Goal: Task Accomplishment & Management: Manage account settings

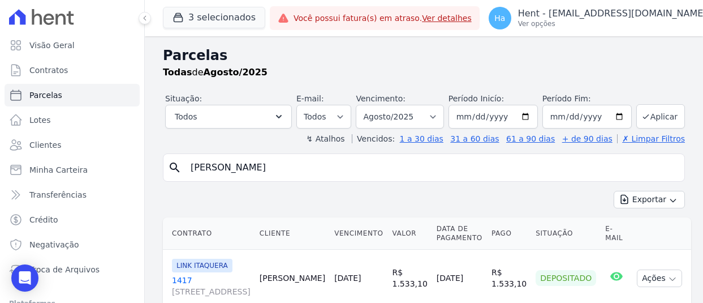
select select
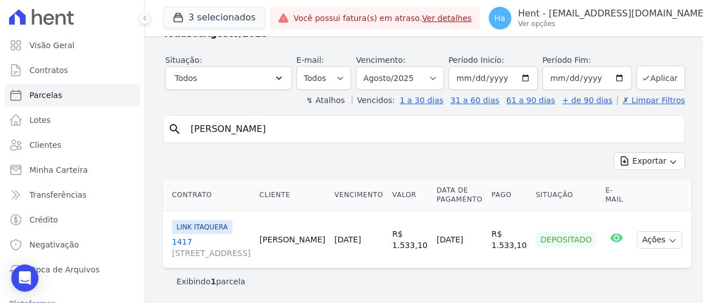
click at [360, 118] on input "[PERSON_NAME]" at bounding box center [432, 129] width 496 height 23
drag, startPoint x: 354, startPoint y: 121, endPoint x: 187, endPoint y: 124, distance: 167.5
click at [187, 124] on input "[PERSON_NAME] Da [PERSON_NAME]" at bounding box center [432, 129] width 496 height 23
click at [648, 66] on button "Aplicar" at bounding box center [661, 78] width 49 height 24
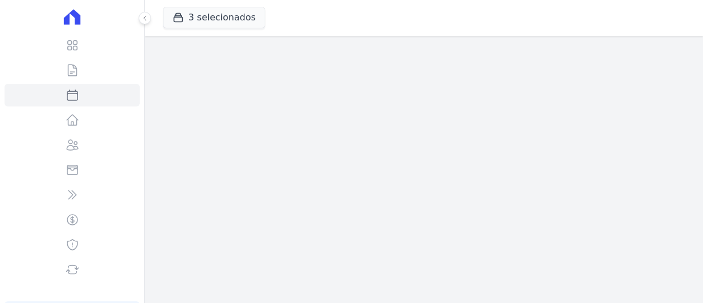
select select
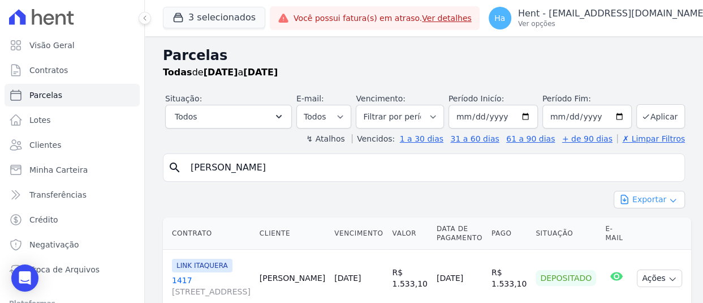
click at [670, 199] on icon "button" at bounding box center [672, 200] width 5 height 3
click at [651, 248] on span "Exportar CSV" at bounding box center [648, 245] width 60 height 11
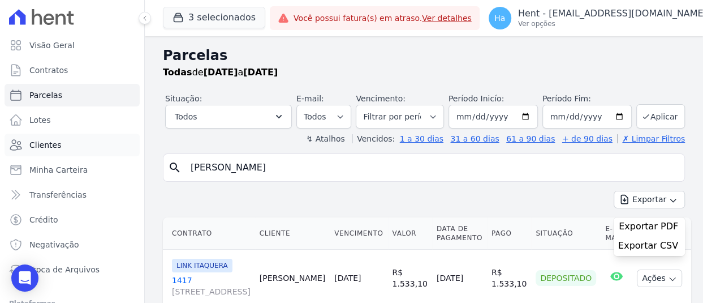
drag, startPoint x: 325, startPoint y: 169, endPoint x: 99, endPoint y: 147, distance: 227.3
click at [98, 153] on div "Visão Geral Contratos Parcelas Lotes Clientes Minha Carteira Transferências Cré…" at bounding box center [351, 151] width 703 height 303
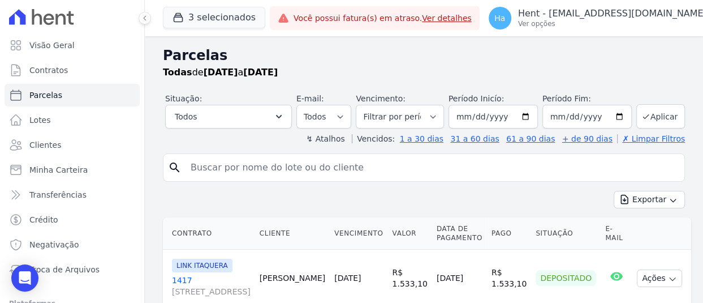
click at [389, 202] on div "Exportar Exportar PDF Exportar CSV" at bounding box center [424, 204] width 522 height 27
click at [662, 115] on button "Aplicar" at bounding box center [661, 116] width 49 height 24
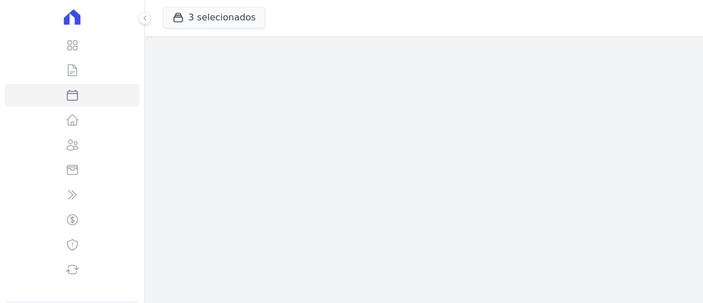
select select
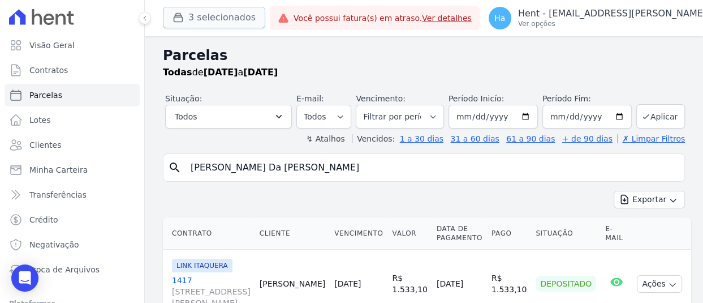
click at [204, 14] on button "3 selecionados" at bounding box center [214, 17] width 102 height 21
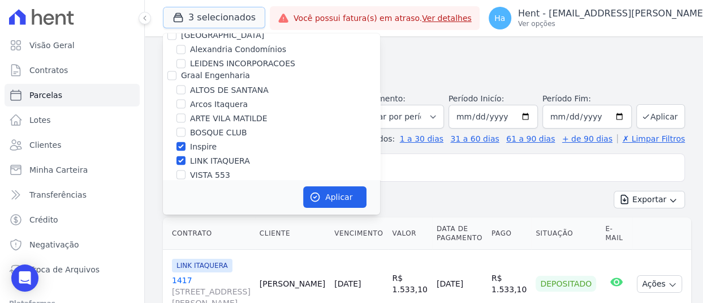
scroll to position [1301, 0]
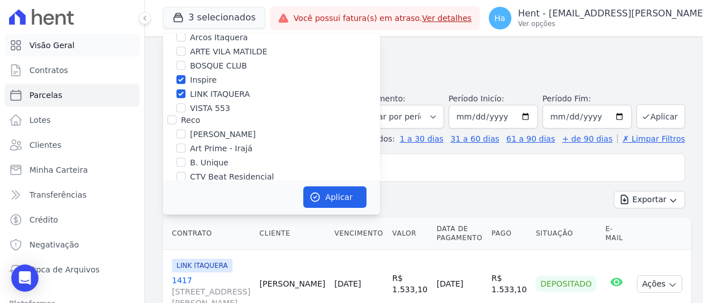
click at [63, 48] on span "Visão Geral" at bounding box center [51, 45] width 45 height 11
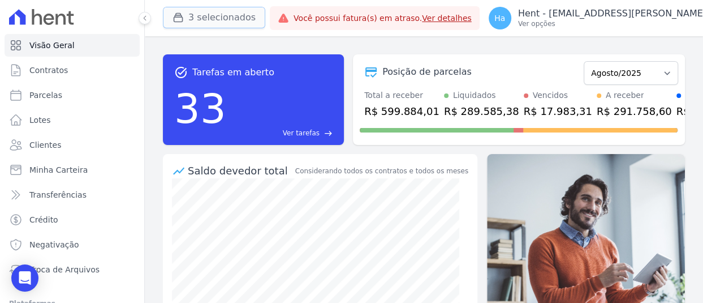
click at [227, 19] on button "3 selecionados" at bounding box center [214, 17] width 102 height 21
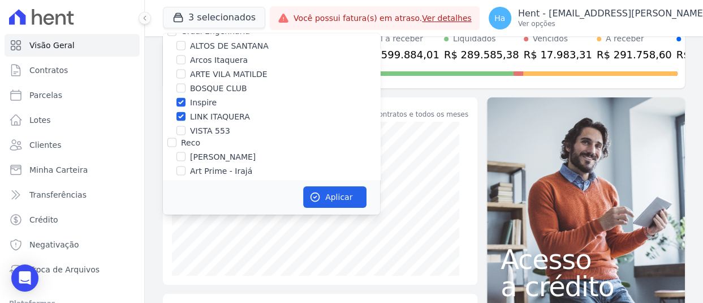
scroll to position [1281, 0]
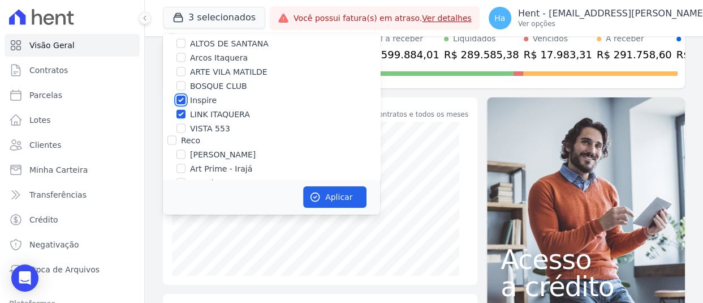
click at [181, 95] on input "Inspire" at bounding box center [181, 99] width 9 height 9
checkbox input "false"
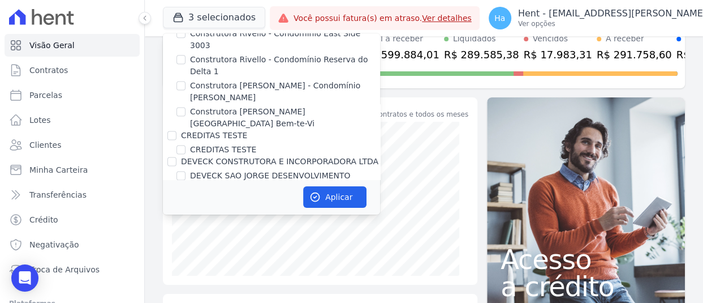
click at [170, 195] on input "[PERSON_NAME]" at bounding box center [171, 199] width 9 height 9
checkbox input "false"
click at [322, 187] on button "Aplicar" at bounding box center [334, 196] width 63 height 21
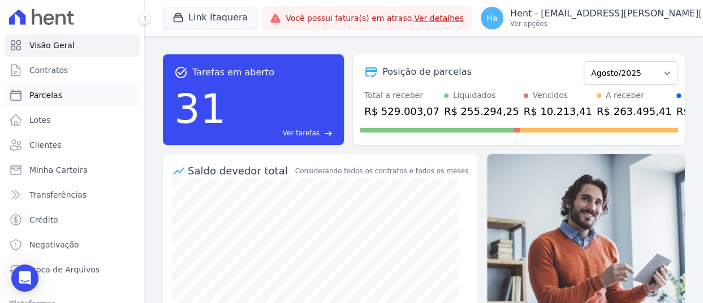
click at [54, 101] on link "Parcelas" at bounding box center [72, 95] width 135 height 23
select select
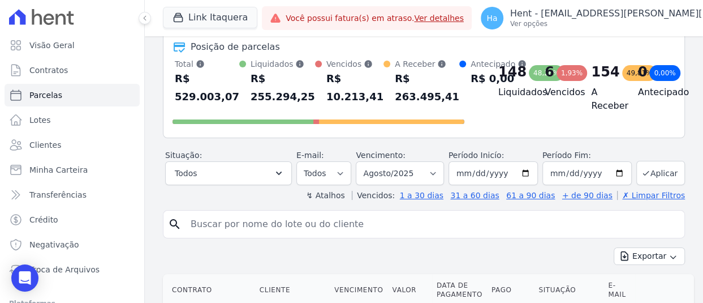
scroll to position [170, 0]
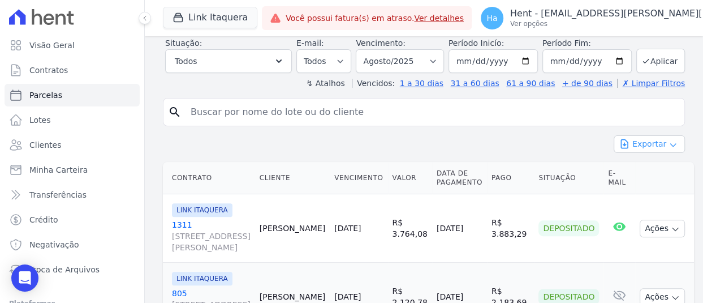
click at [669, 147] on icon "button" at bounding box center [673, 144] width 9 height 9
click at [656, 190] on span "Exportar CSV" at bounding box center [648, 189] width 60 height 11
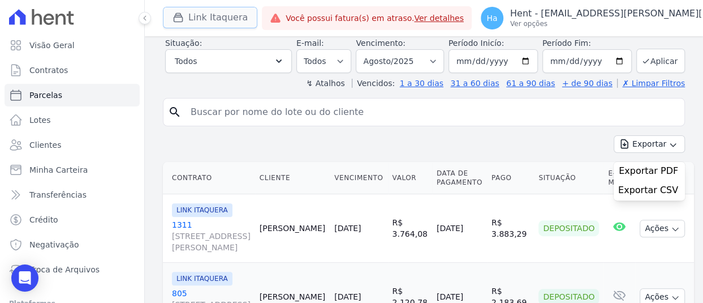
click at [189, 22] on button "Link Itaquera" at bounding box center [210, 17] width 94 height 21
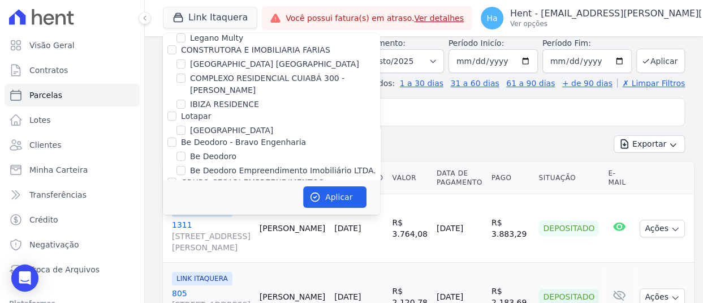
scroll to position [7270, 0]
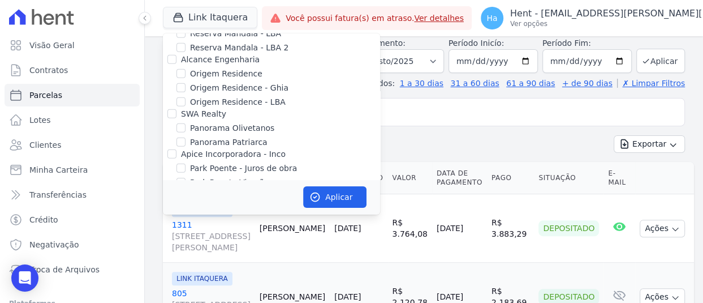
checkbox input "true"
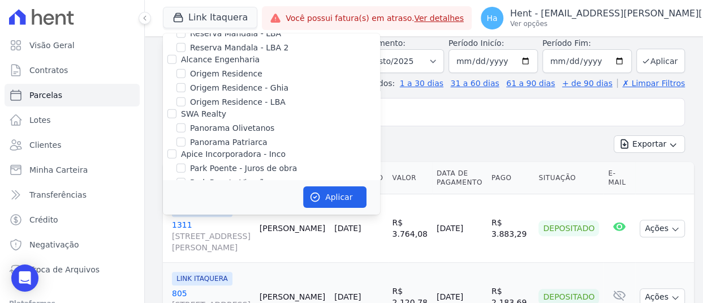
checkbox input "true"
click at [350, 203] on button "Aplicar" at bounding box center [334, 196] width 63 height 21
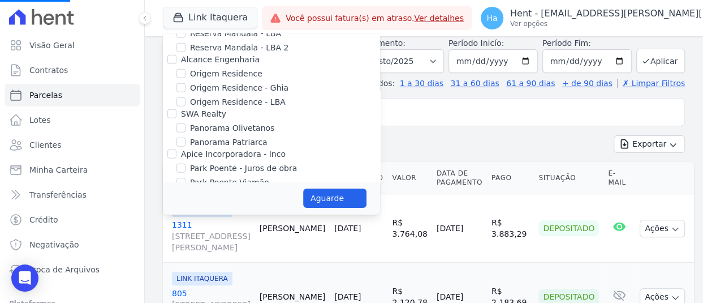
select select
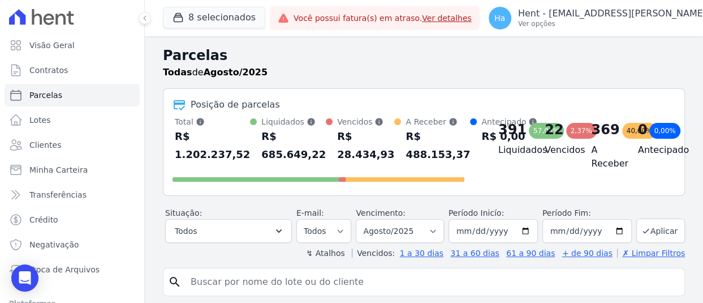
click at [56, 19] on icon at bounding box center [60, 19] width 10 height 11
click at [45, 37] on link "Visão Geral" at bounding box center [72, 45] width 135 height 23
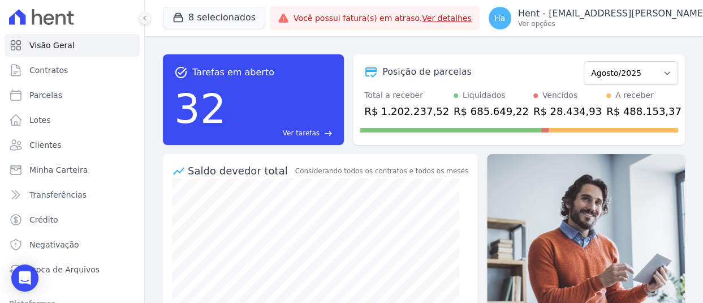
click at [307, 131] on span "Ver tarefas" at bounding box center [301, 133] width 37 height 10
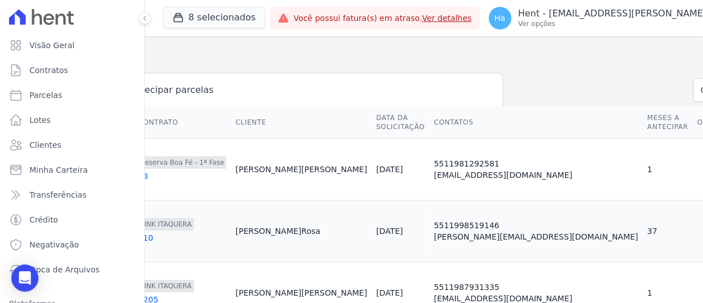
scroll to position [0, 207]
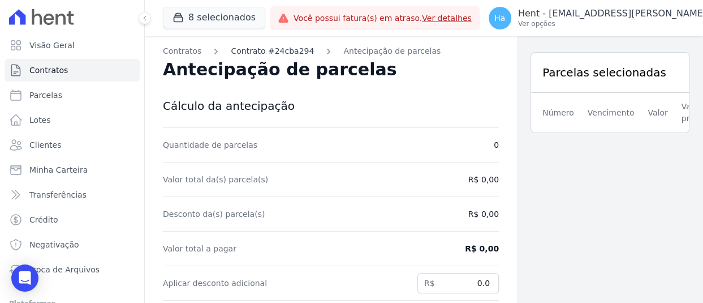
click at [267, 51] on link "Contrato #24cba294" at bounding box center [272, 51] width 83 height 12
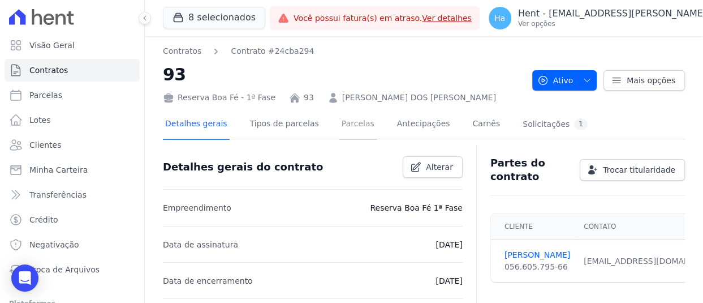
click at [339, 129] on link "Parcelas" at bounding box center [357, 125] width 37 height 30
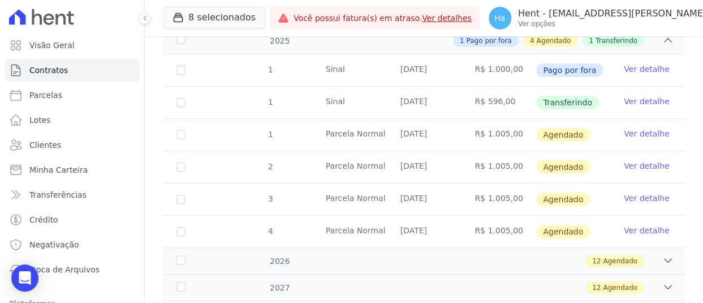
scroll to position [251, 0]
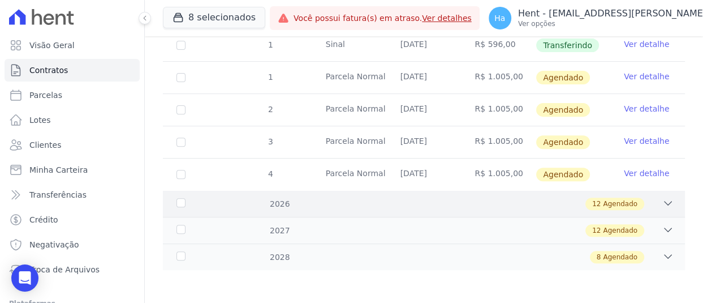
click at [432, 205] on div "12 Agendado" at bounding box center [449, 203] width 449 height 12
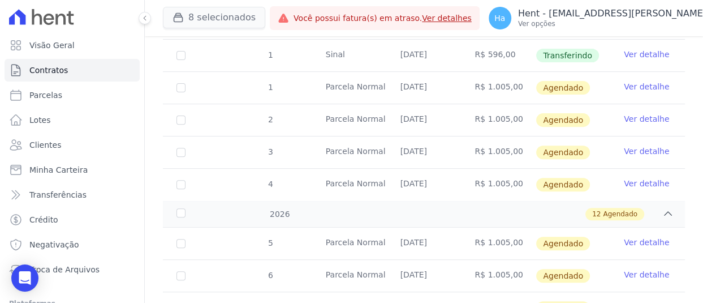
scroll to position [71, 0]
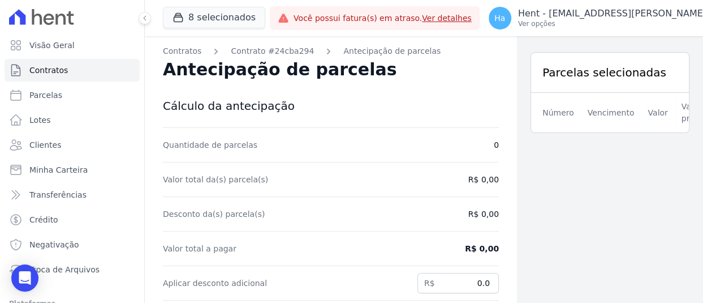
scroll to position [88, 0]
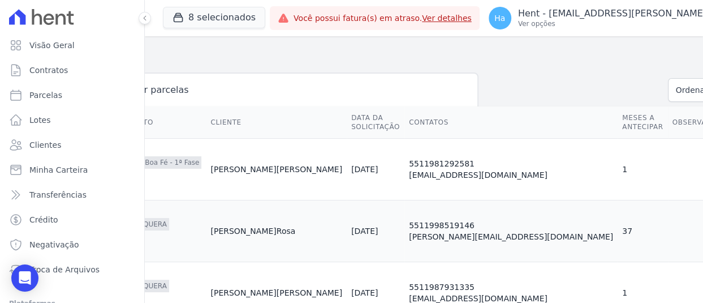
scroll to position [0, 207]
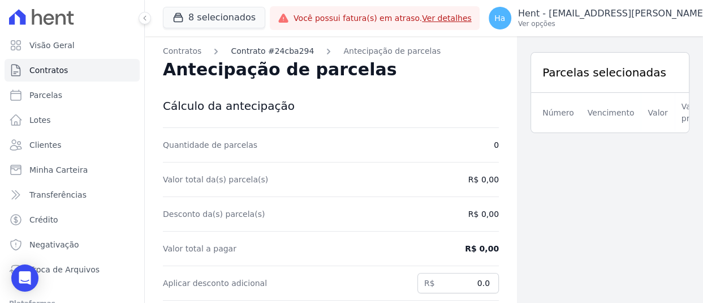
click at [283, 55] on link "Contrato #24cba294" at bounding box center [272, 51] width 83 height 12
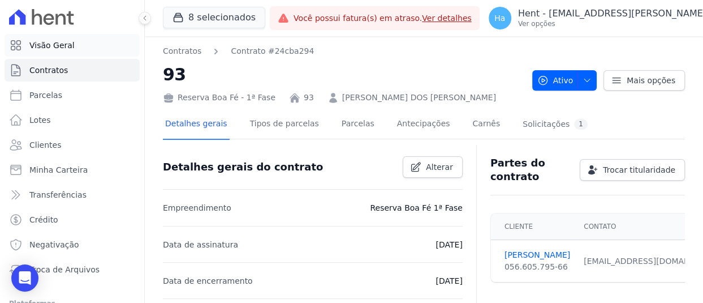
click at [73, 46] on link "Visão Geral" at bounding box center [72, 45] width 135 height 23
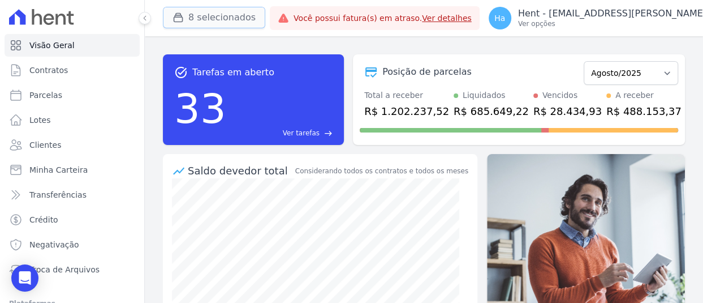
drag, startPoint x: 210, startPoint y: 12, endPoint x: 215, endPoint y: 19, distance: 8.9
click at [210, 12] on button "8 selecionados" at bounding box center [214, 17] width 102 height 21
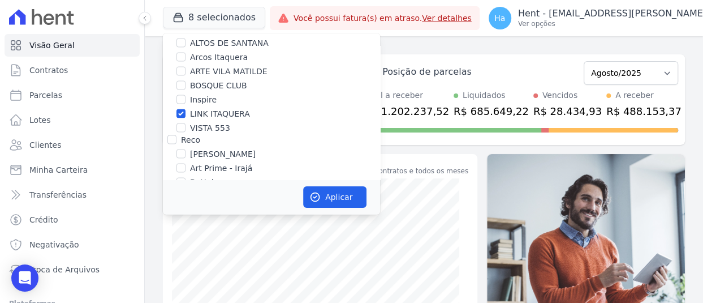
scroll to position [1281, 0]
click at [182, 109] on input "LINK ITAQUERA" at bounding box center [181, 113] width 9 height 9
checkbox input "false"
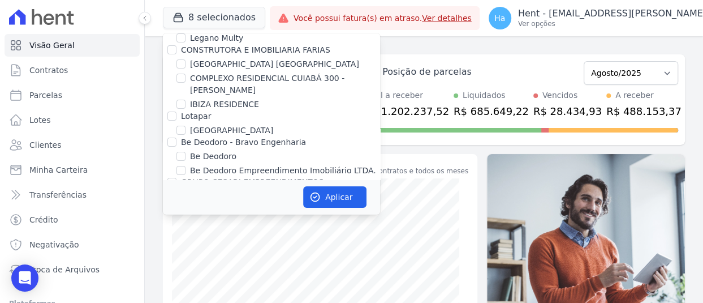
scroll to position [7270, 0]
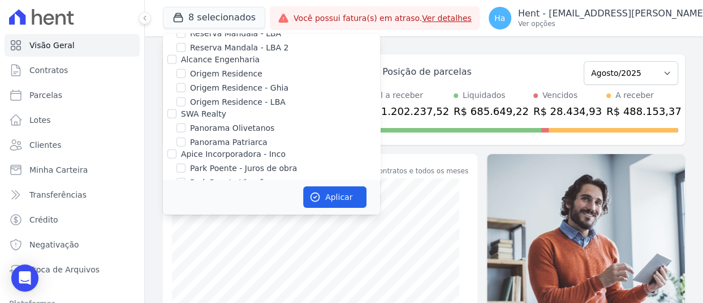
checkbox input "false"
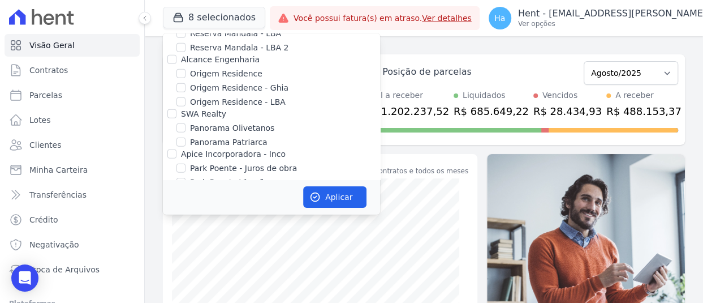
checkbox input "false"
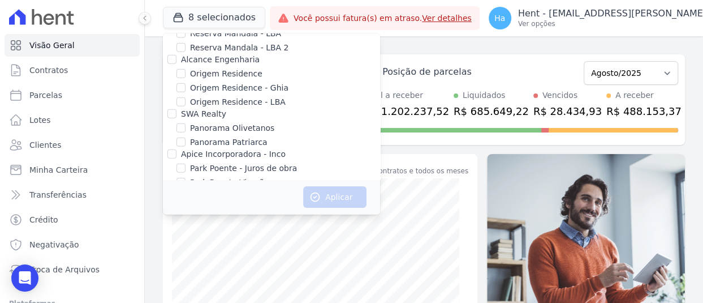
checkbox input "true"
click at [328, 191] on button "Aplicar" at bounding box center [334, 196] width 63 height 21
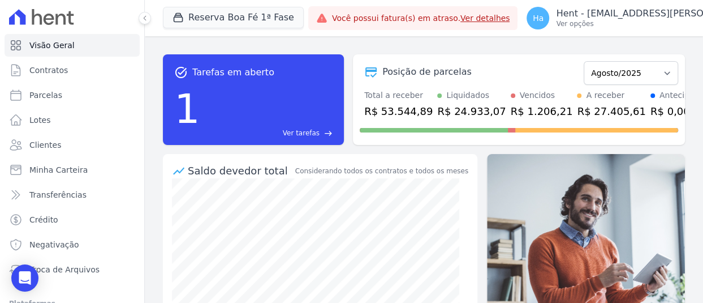
click at [313, 133] on span "Ver tarefas" at bounding box center [301, 133] width 37 height 10
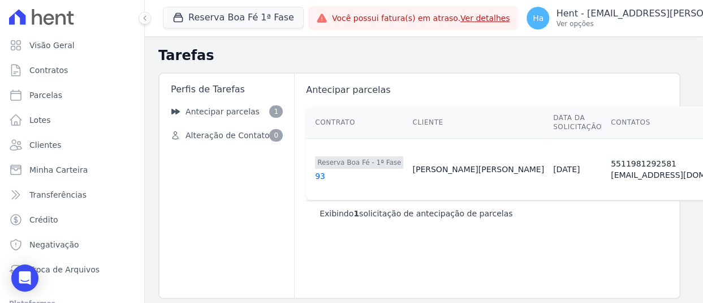
scroll to position [0, 113]
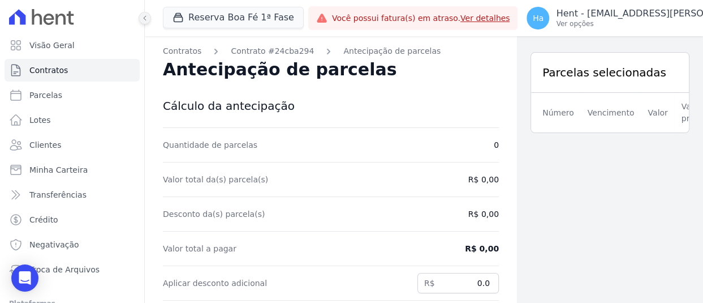
click at [144, 18] on icon at bounding box center [145, 18] width 2 height 5
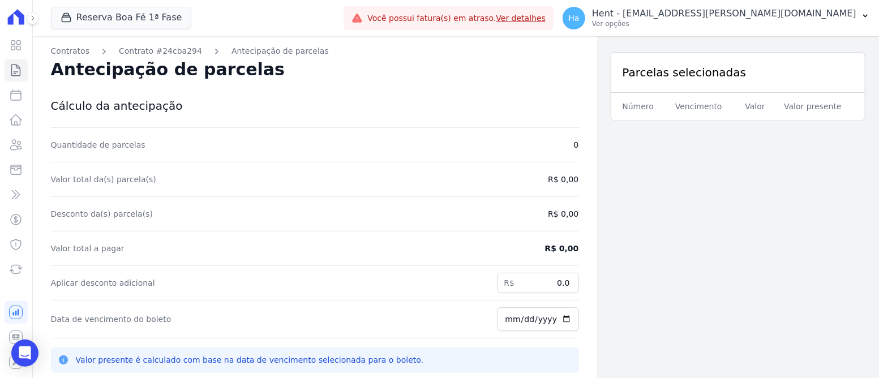
drag, startPoint x: 697, startPoint y: 0, endPoint x: 413, endPoint y: 219, distance: 358.6
click at [397, 215] on div "Desconto da(s) parcela(s) R$ 0,00" at bounding box center [315, 214] width 528 height 35
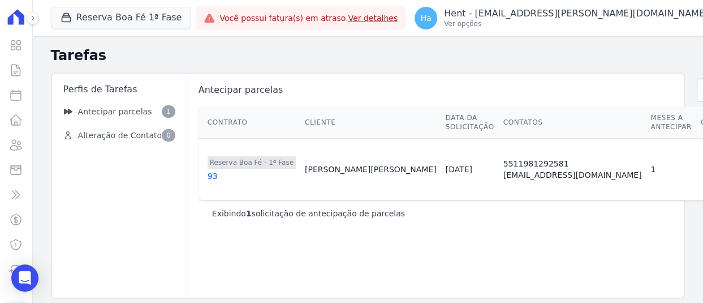
drag, startPoint x: 480, startPoint y: 220, endPoint x: 489, endPoint y: 223, distance: 9.1
click at [480, 220] on div "Exibindo 1 solicitação de antecipação de parcelas" at bounding box center [527, 212] width 656 height 25
drag, startPoint x: 495, startPoint y: 169, endPoint x: 487, endPoint y: 169, distance: 7.9
click at [651, 169] on div "1" at bounding box center [671, 169] width 41 height 11
click at [491, 214] on div "Exibindo 1 solicitação de antecipação de parcelas" at bounding box center [526, 213] width 629 height 11
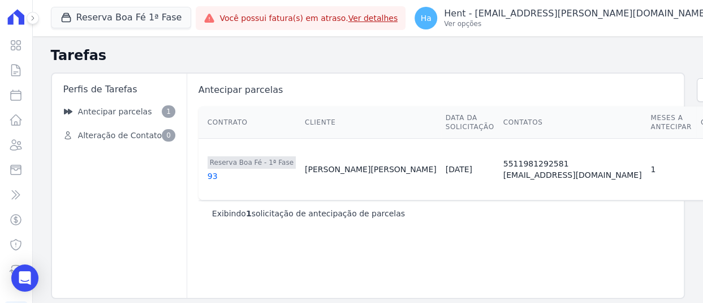
click at [208, 176] on div "93" at bounding box center [252, 175] width 88 height 11
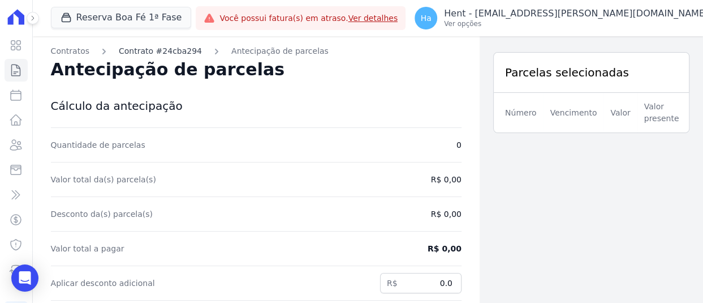
click at [157, 51] on link "Contrato #24cba294" at bounding box center [160, 51] width 83 height 12
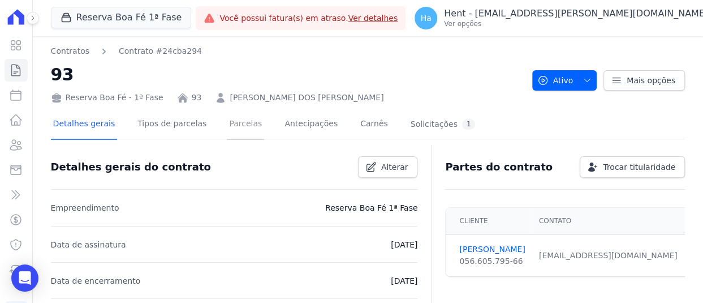
click at [230, 125] on link "Parcelas" at bounding box center [245, 125] width 37 height 30
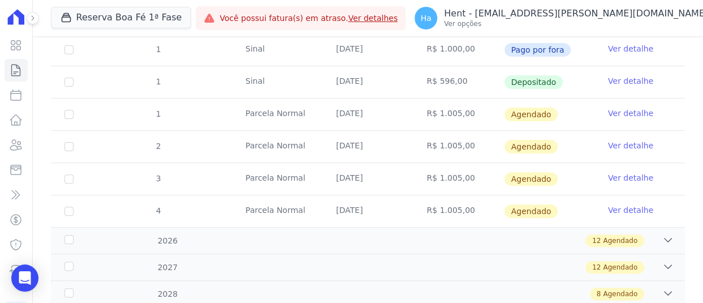
scroll to position [185, 0]
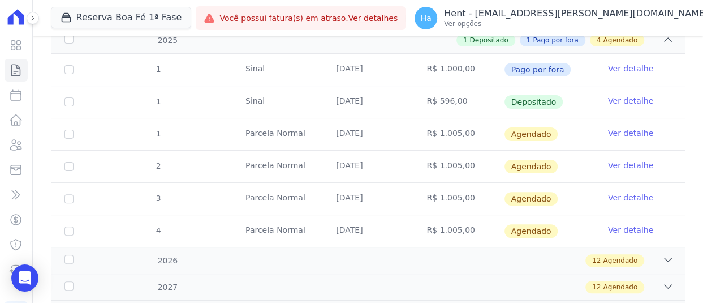
click at [622, 105] on link "Ver detalhe" at bounding box center [630, 100] width 45 height 11
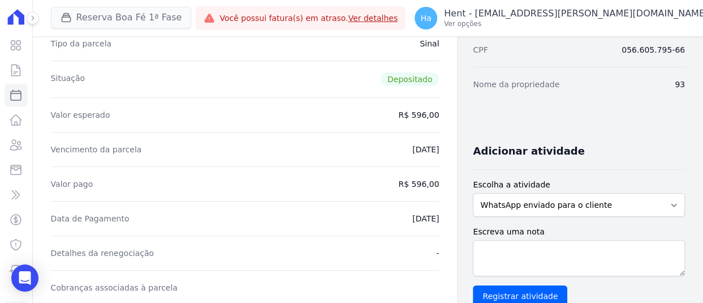
scroll to position [113, 0]
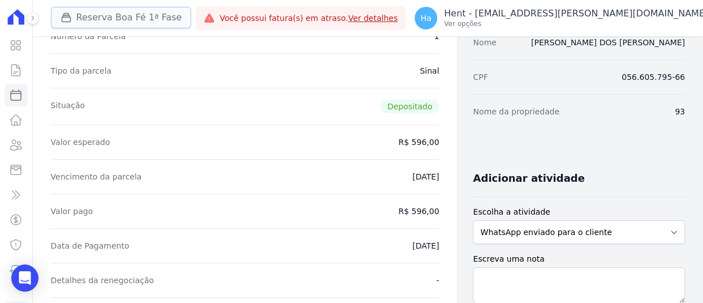
click at [156, 21] on button "Reserva Boa Fé 1ª Fase" at bounding box center [121, 17] width 141 height 21
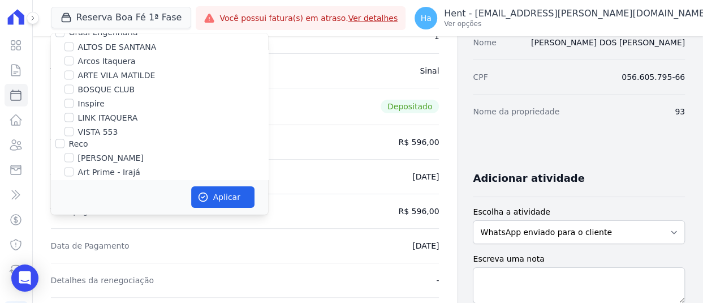
scroll to position [1281, 0]
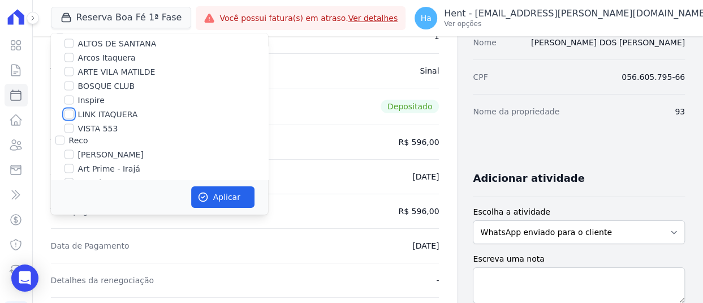
click at [64, 109] on input "LINK ITAQUERA" at bounding box center [68, 113] width 9 height 9
checkbox input "true"
click at [208, 196] on icon "button" at bounding box center [202, 196] width 11 height 11
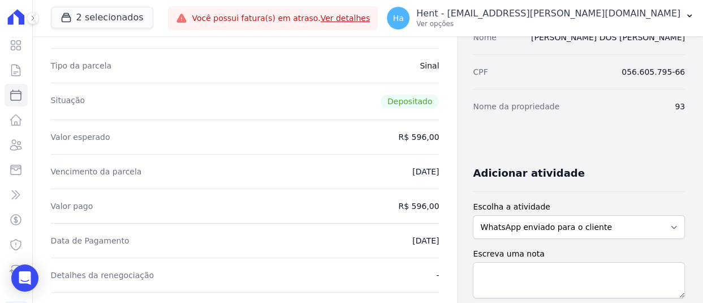
scroll to position [113, 0]
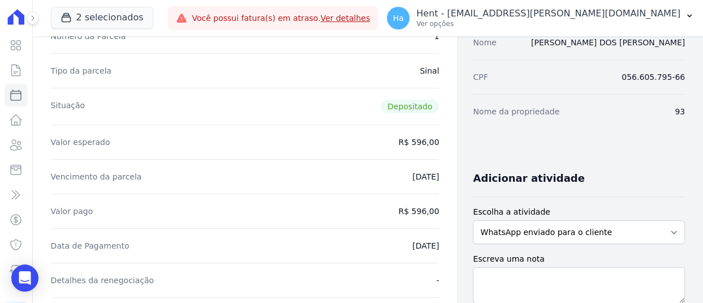
click at [30, 18] on icon at bounding box center [32, 18] width 7 height 7
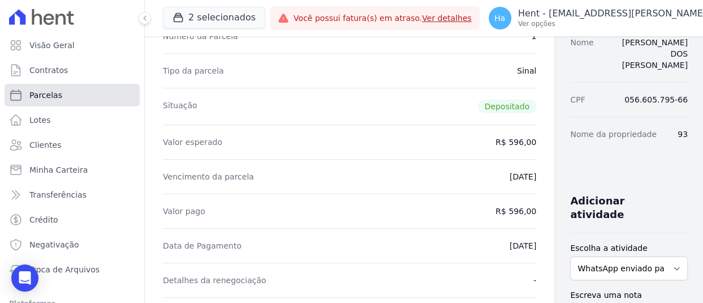
click at [36, 93] on span "Parcelas" at bounding box center [45, 94] width 33 height 11
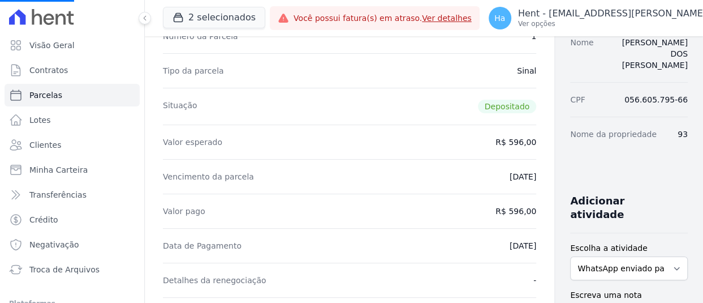
select select
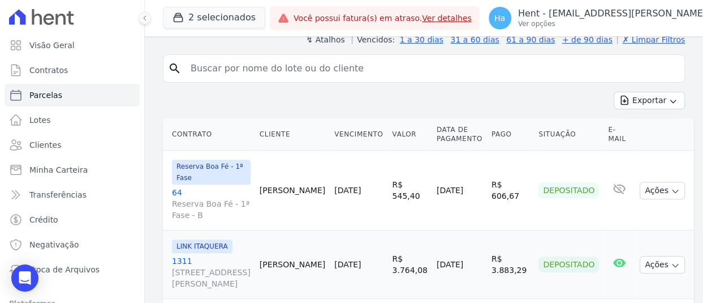
scroll to position [226, 0]
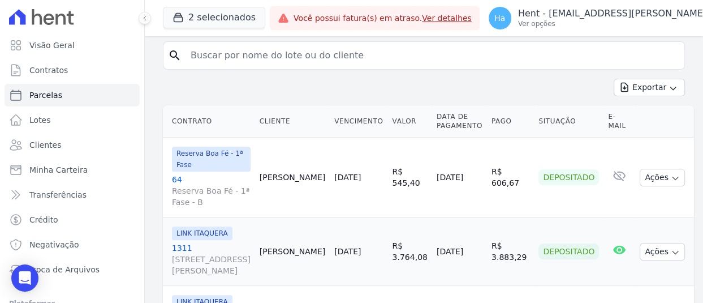
click at [320, 58] on input "search" at bounding box center [432, 55] width 496 height 23
paste input "Alexandre Jose Dos Santos"
type input "Alexandre Jose Dos Santos"
select select
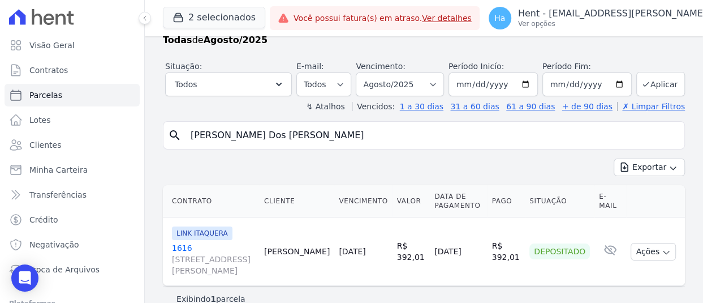
scroll to position [49, 0]
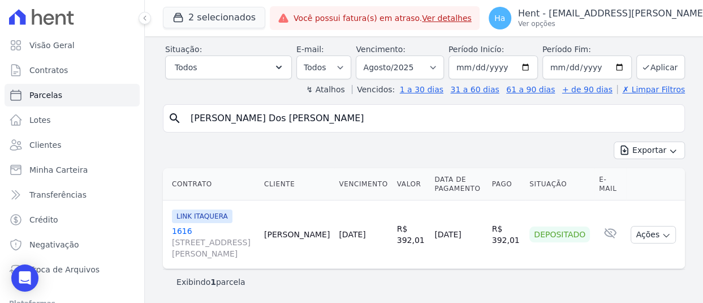
click at [179, 231] on link "1616 Avenida Angélica, 2248, andar 11, Consolação" at bounding box center [213, 242] width 83 height 34
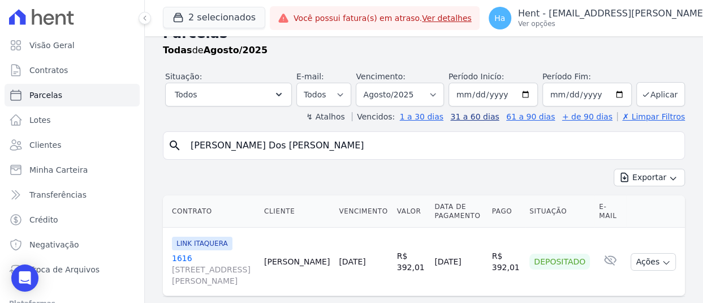
scroll to position [0, 0]
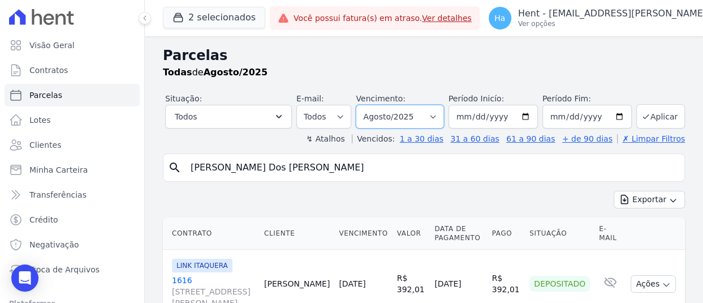
click at [438, 121] on select "Filtrar por período ──────── Todos os meses Março/2022 Abril/2022 Maio/2022 Jun…" at bounding box center [400, 117] width 88 height 24
select select "all"
click at [358, 105] on select "Filtrar por período ──────── Todos os meses Março/2022 Abril/2022 Maio/2022 Jun…" at bounding box center [400, 117] width 88 height 24
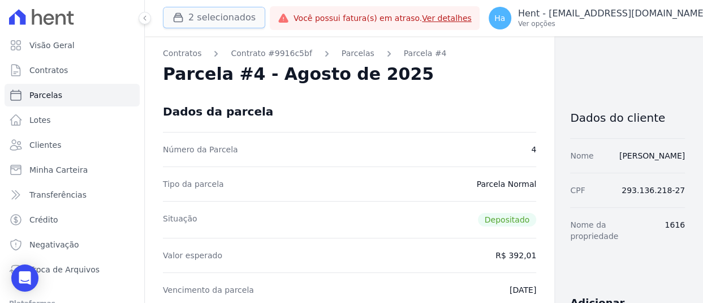
click at [210, 22] on button "2 selecionados" at bounding box center [214, 17] width 102 height 21
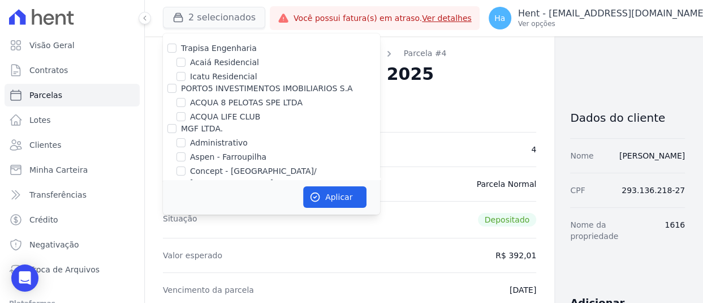
scroll to position [6284, 0]
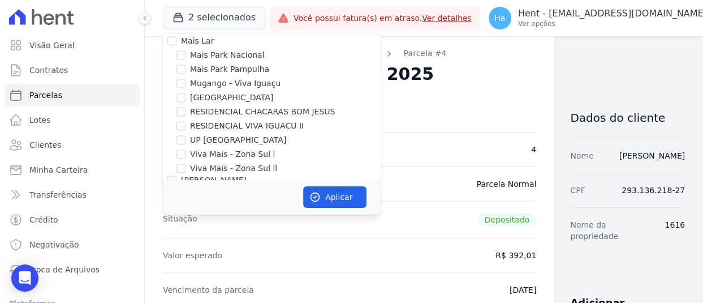
click at [181, 296] on input "MARKA SPE06 EMPREENDIMENTOS E PARTICIPACOES LTDA" at bounding box center [181, 300] width 9 height 9
checkbox input "true"
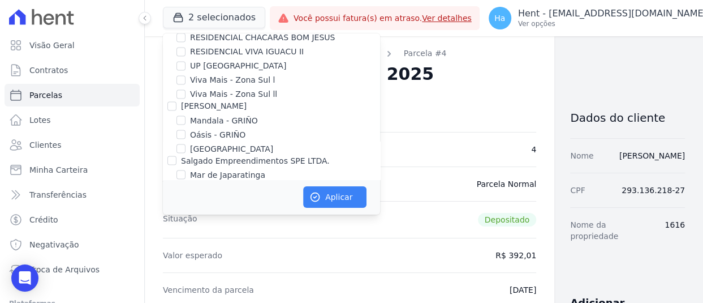
scroll to position [6341, 0]
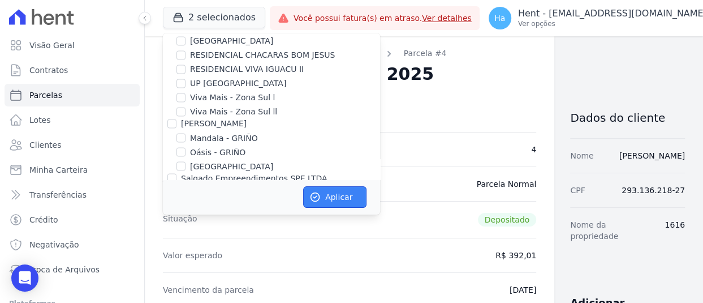
click at [324, 197] on button "Aplicar" at bounding box center [334, 196] width 63 height 21
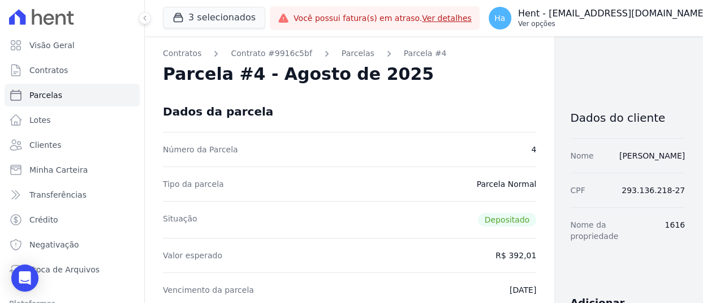
click at [594, 30] on button "Ha Hent - adriane.brito@hent.com.br Ver opções" at bounding box center [605, 18] width 250 height 32
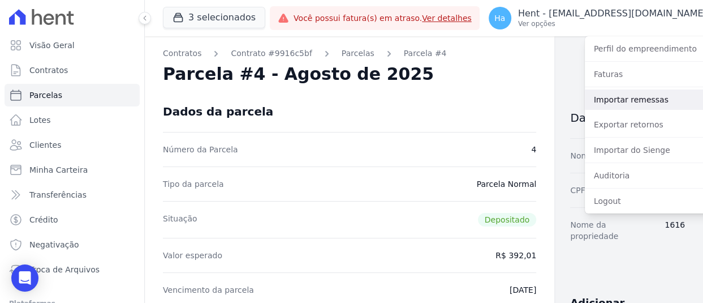
click at [595, 102] on link "Importar remessas" at bounding box center [657, 99] width 145 height 20
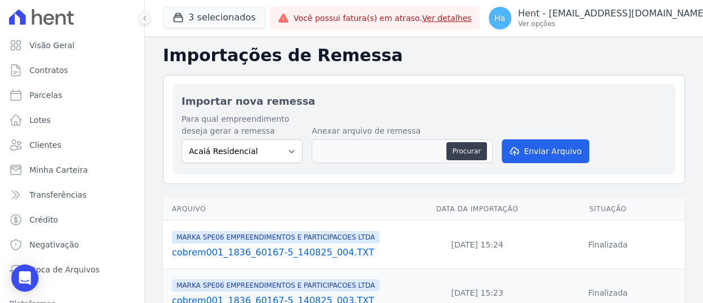
scroll to position [57, 0]
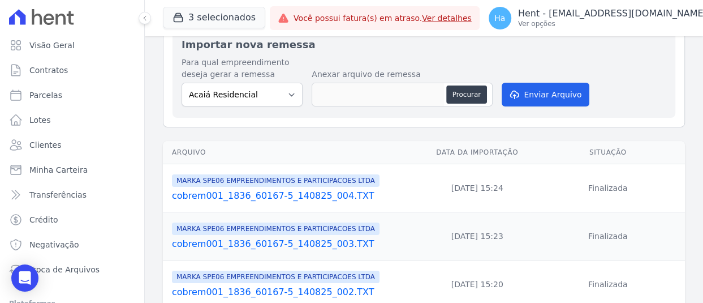
click at [288, 192] on link "cobrem001_1836_60167-5_140825_004.TXT" at bounding box center [295, 196] width 247 height 14
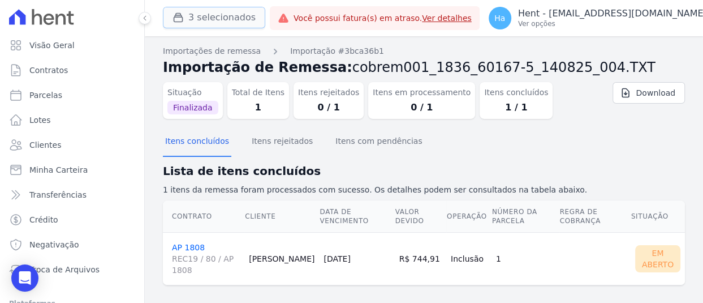
click at [238, 15] on button "3 selecionados" at bounding box center [214, 17] width 102 height 21
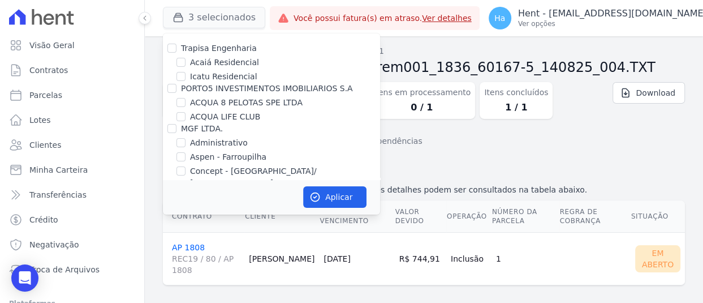
scroll to position [6284, 0]
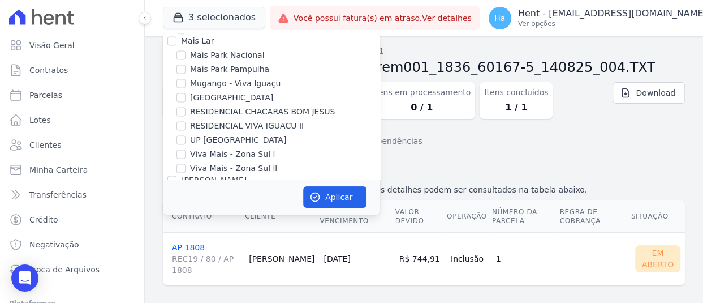
click at [171, 256] on input "MARKA DO [GEOGRAPHIC_DATA] EMPREENDIMENTOS E PARTICIPACOES LTDA" at bounding box center [171, 260] width 9 height 9
checkbox input "true"
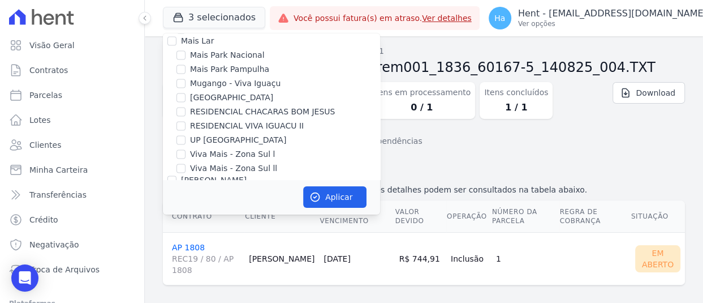
checkbox input "true"
click at [337, 193] on button "Aplicar" at bounding box center [334, 196] width 63 height 21
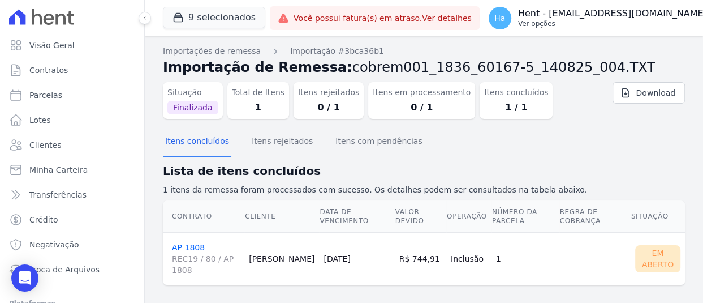
click at [638, 22] on p "Ver opções" at bounding box center [612, 23] width 189 height 9
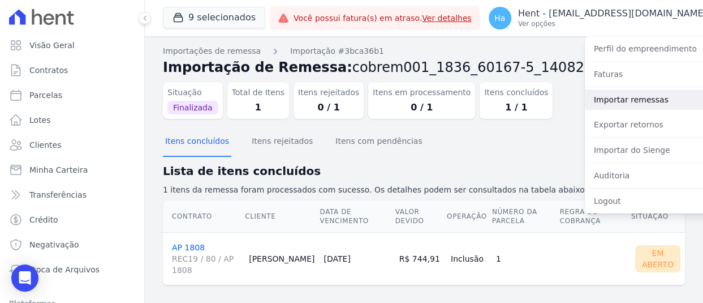
click at [599, 106] on link "Importar remessas" at bounding box center [657, 99] width 145 height 20
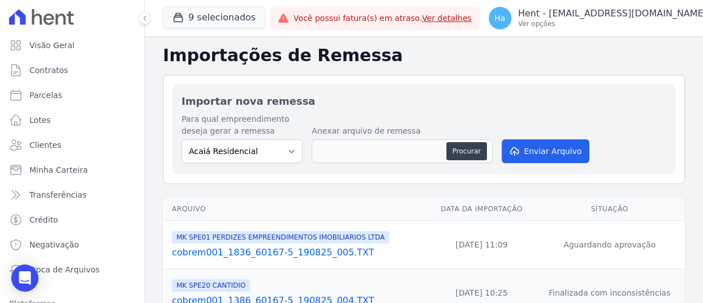
scroll to position [113, 0]
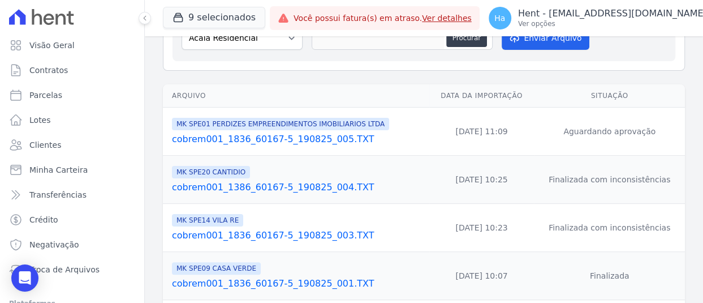
click at [280, 139] on link "cobrem001_1836_60167-5_190825_005.TXT" at bounding box center [298, 139] width 253 height 14
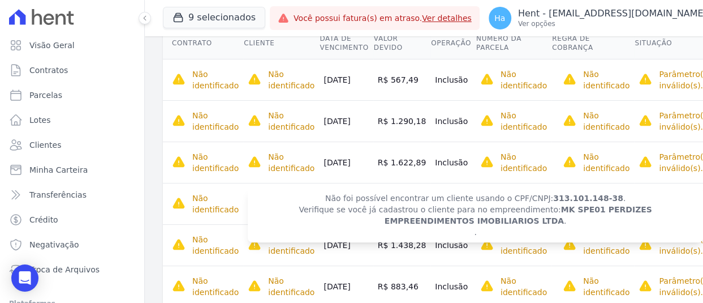
scroll to position [113, 0]
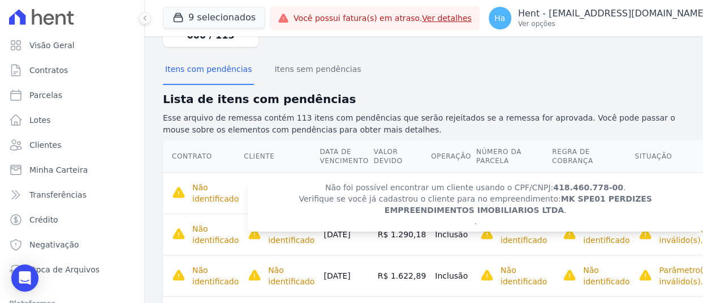
drag, startPoint x: 543, startPoint y: 187, endPoint x: 601, endPoint y: 187, distance: 58.8
click at [601, 187] on span "Não foi possível encontrar um cliente usando o CPF/CNPJ: 418.460.778-00 . Verif…" at bounding box center [475, 204] width 455 height 54
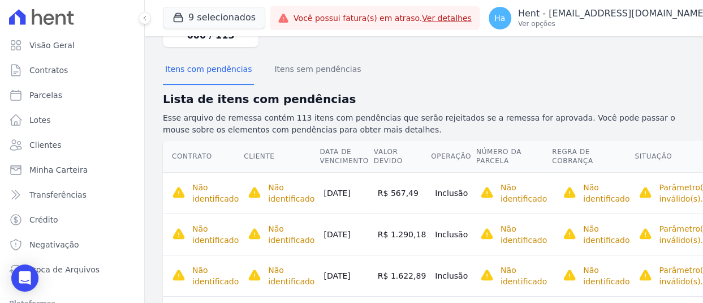
drag, startPoint x: 601, startPoint y: 187, endPoint x: 690, endPoint y: 83, distance: 136.5
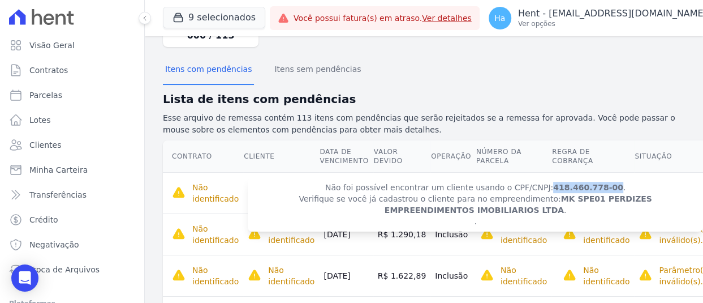
drag, startPoint x: 545, startPoint y: 186, endPoint x: 600, endPoint y: 186, distance: 54.9
click at [600, 186] on strong "418.460.778-00" at bounding box center [588, 187] width 70 height 9
copy strong "418.460.778-00"
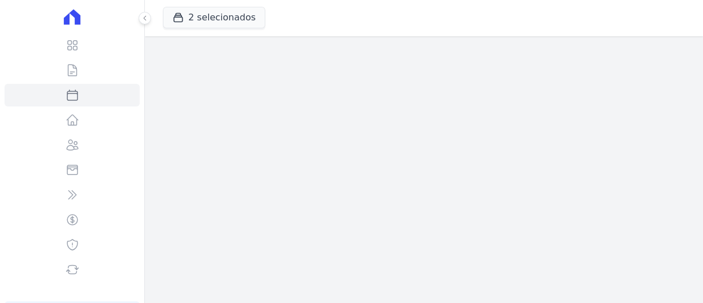
select select
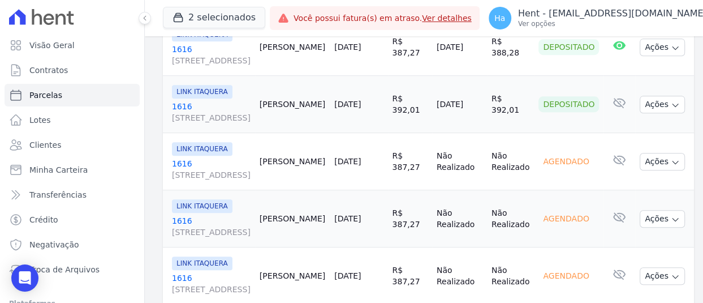
scroll to position [283, 0]
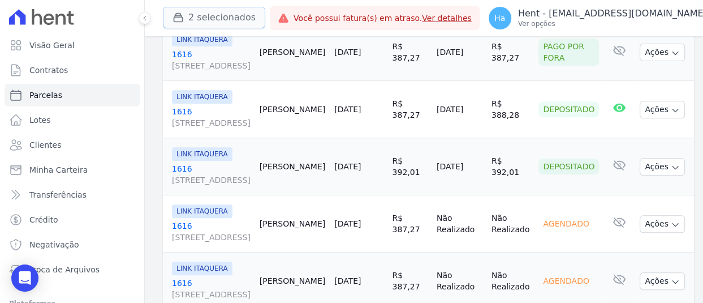
click at [209, 28] on button "2 selecionados" at bounding box center [214, 17] width 102 height 21
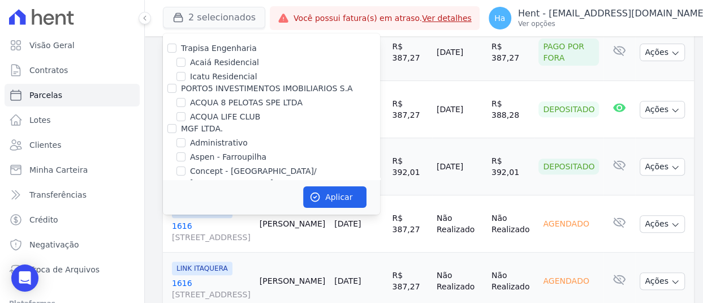
scroll to position [3900, 0]
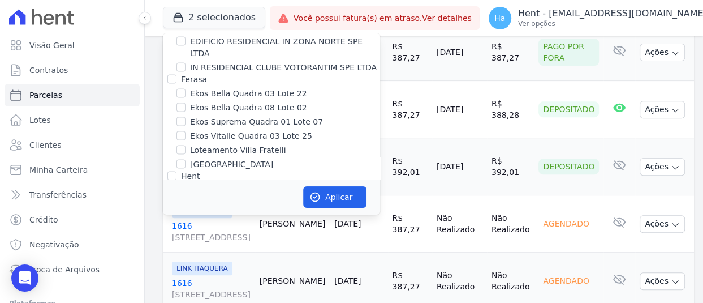
click at [177, 170] on div "Hent" at bounding box center [271, 176] width 217 height 12
click at [171, 171] on input "Hent" at bounding box center [171, 175] width 9 height 9
checkbox input "true"
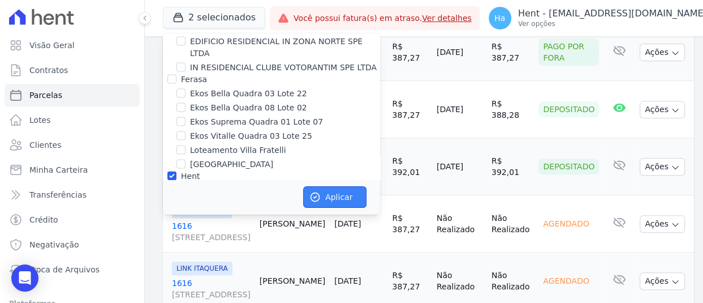
click at [328, 197] on button "Aplicar" at bounding box center [334, 196] width 63 height 21
select select
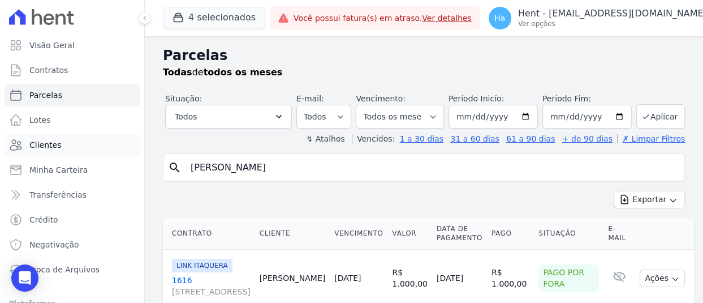
drag, startPoint x: 338, startPoint y: 167, endPoint x: 87, endPoint y: 148, distance: 251.9
click at [87, 148] on div "Visão Geral Contratos Parcelas Lotes Clientes Minha Carteira Transferências Cré…" at bounding box center [351, 151] width 703 height 303
type input "wellington"
select select
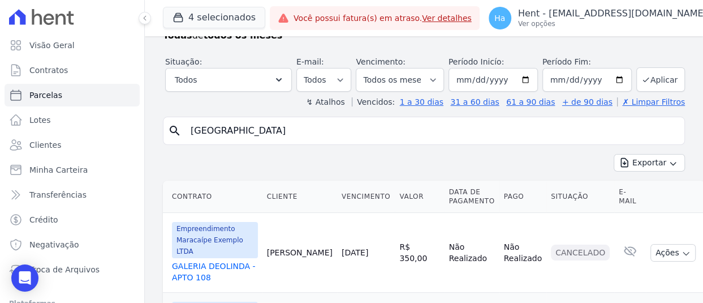
scroll to position [57, 0]
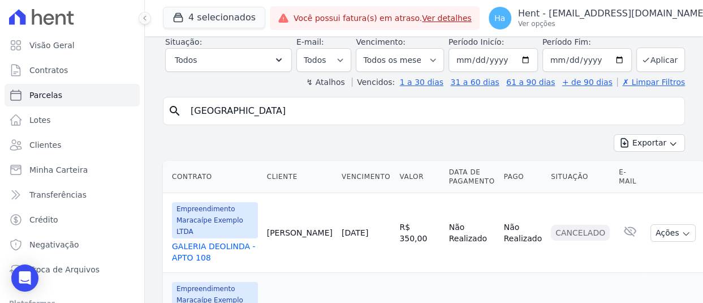
click at [202, 243] on link "GALERIA DEOLINDA - APTO 108" at bounding box center [215, 251] width 86 height 23
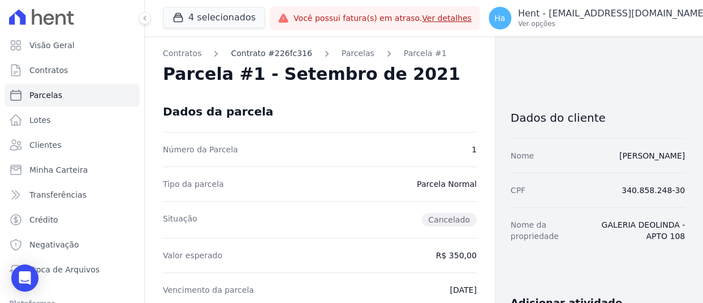
click at [259, 49] on link "Contrato #226fc316" at bounding box center [271, 54] width 81 height 12
click at [78, 74] on link "Contratos" at bounding box center [72, 70] width 135 height 23
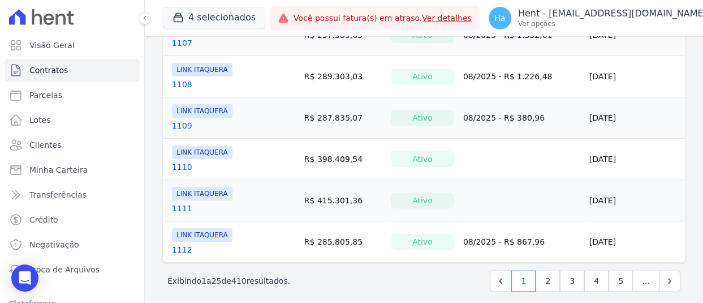
scroll to position [981, 0]
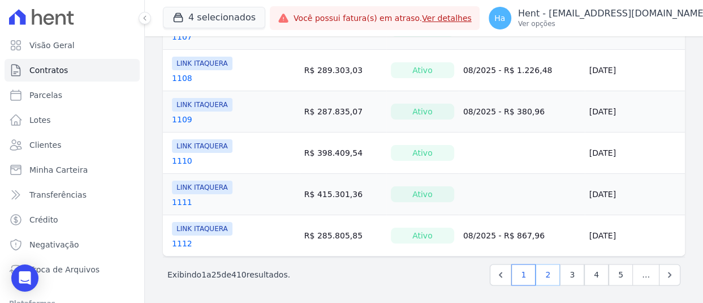
click at [544, 272] on link "2" at bounding box center [548, 274] width 24 height 21
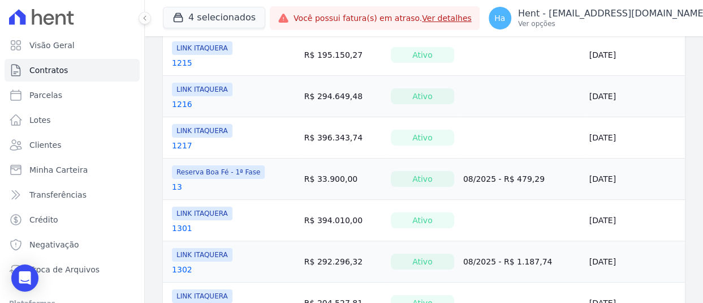
scroll to position [981, 0]
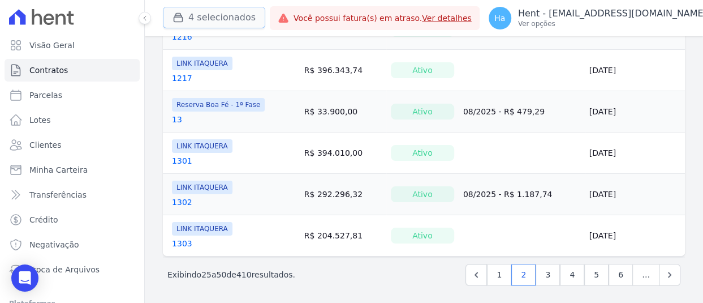
click at [235, 20] on button "4 selecionados" at bounding box center [214, 17] width 102 height 21
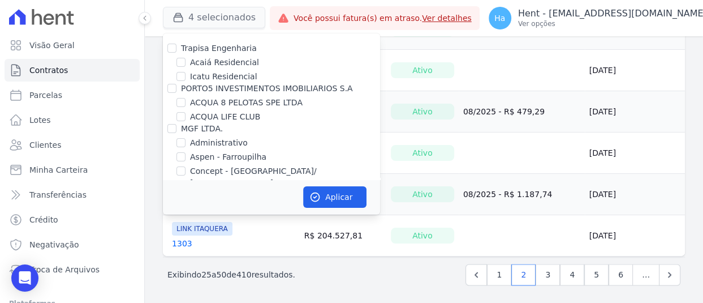
scroll to position [1253, 0]
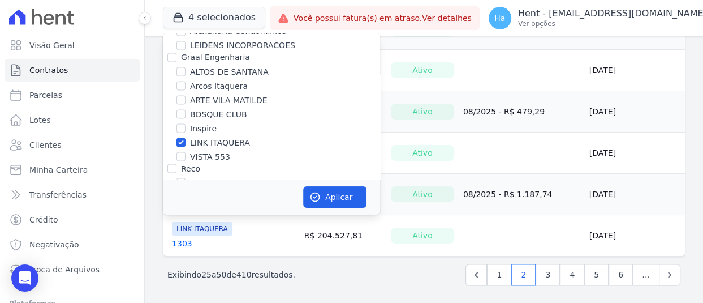
click at [172, 136] on div "LINK ITAQUERA" at bounding box center [271, 142] width 217 height 12
click at [178, 137] on input "LINK ITAQUERA" at bounding box center [181, 141] width 9 height 9
checkbox input "false"
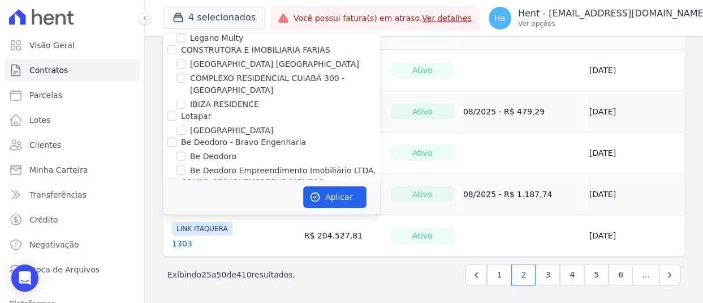
scroll to position [7270, 0]
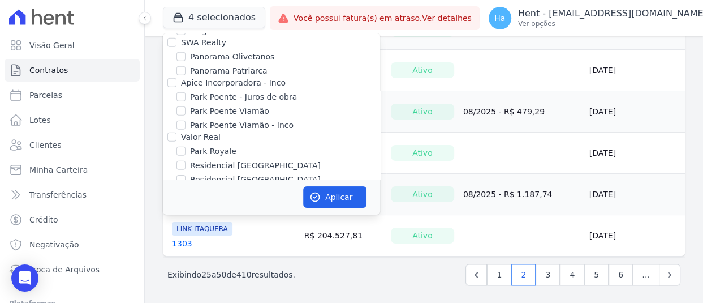
click at [178, 295] on input "Reserva Boa Fé - 1ª Fase" at bounding box center [181, 299] width 9 height 9
checkbox input "false"
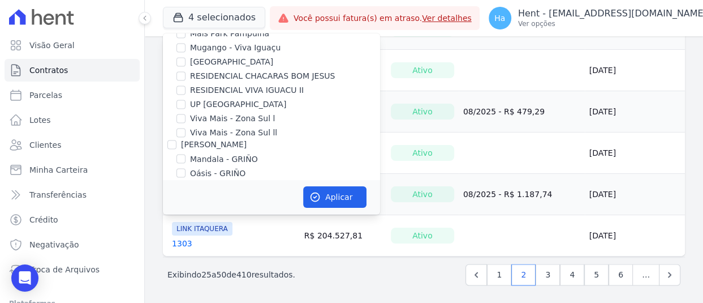
scroll to position [6454, 0]
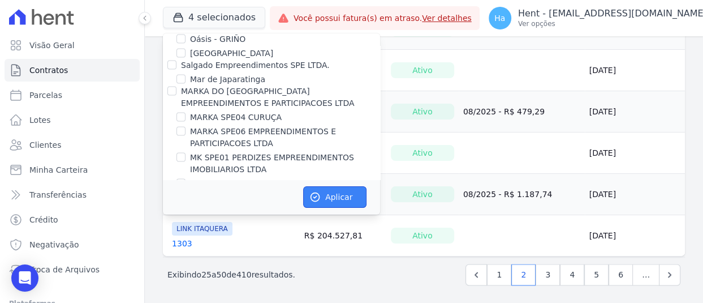
click at [345, 188] on button "Aplicar" at bounding box center [334, 196] width 63 height 21
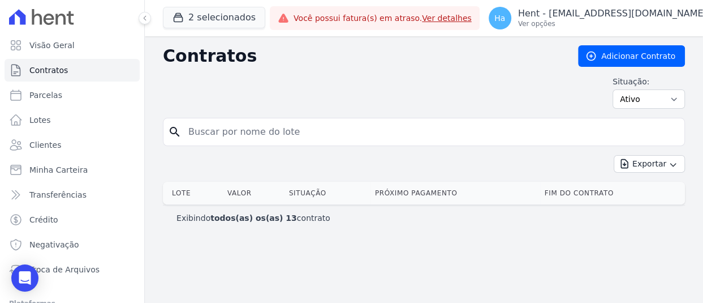
click at [198, 150] on form "search" at bounding box center [424, 136] width 522 height 37
click at [672, 95] on select "Ativo Todos Pausado Distratado Rascunho Expirado Encerrado" at bounding box center [649, 98] width 72 height 19
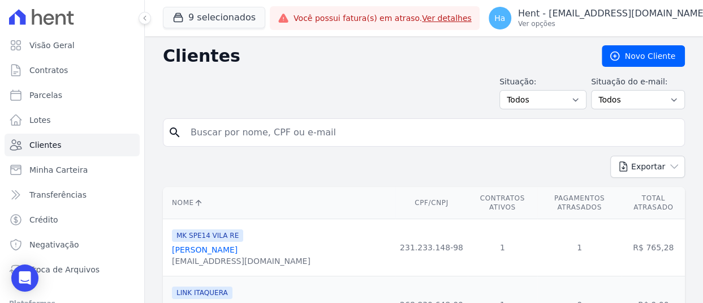
click at [295, 127] on input "search" at bounding box center [432, 132] width 496 height 23
paste input "418.460.778-00"
type input "418.460.778-00"
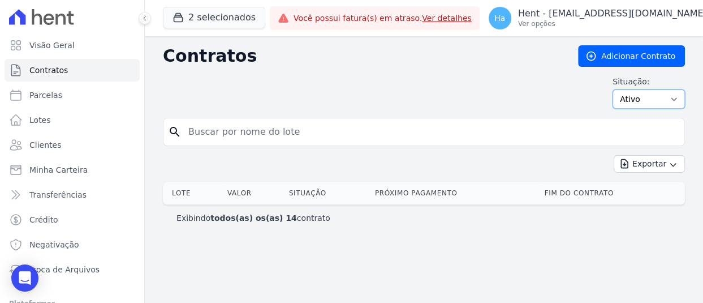
click at [647, 103] on select "Ativo Todos Pausado Distratado Rascunho Expirado Encerrado" at bounding box center [649, 98] width 72 height 19
click at [618, 89] on select "Ativo Todos Pausado Distratado Rascunho Expirado Encerrado" at bounding box center [649, 98] width 72 height 19
click at [216, 19] on button "2 selecionados" at bounding box center [214, 17] width 102 height 21
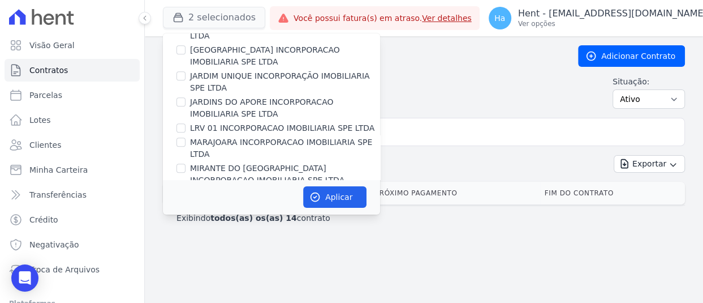
scroll to position [3900, 0]
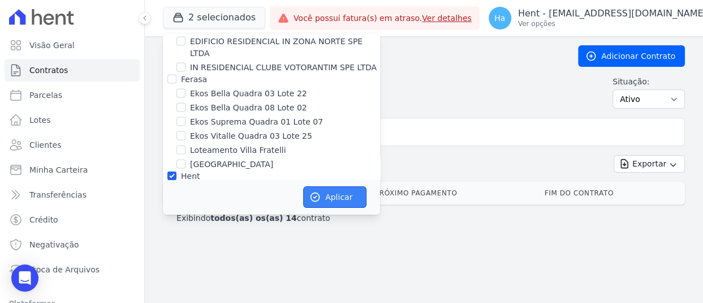
click at [345, 207] on button "Aplicar" at bounding box center [334, 196] width 63 height 21
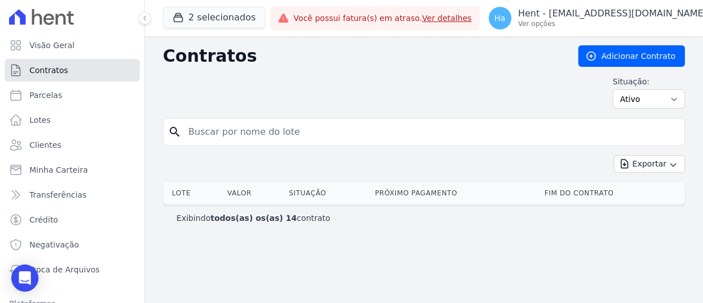
click at [43, 63] on link "Contratos" at bounding box center [72, 70] width 135 height 23
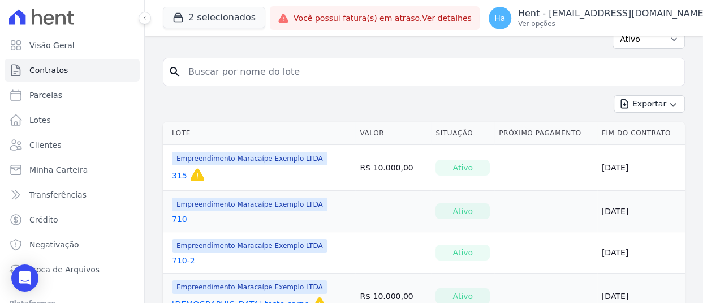
scroll to position [113, 0]
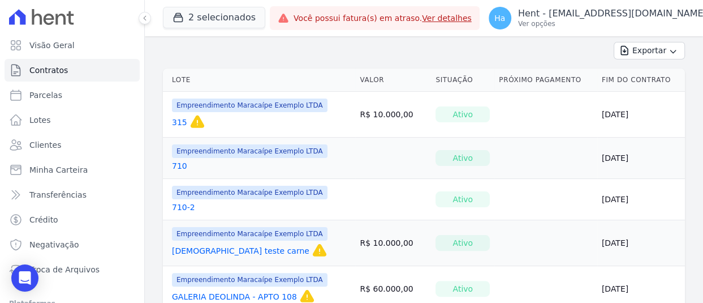
click at [180, 167] on link "710" at bounding box center [179, 165] width 15 height 11
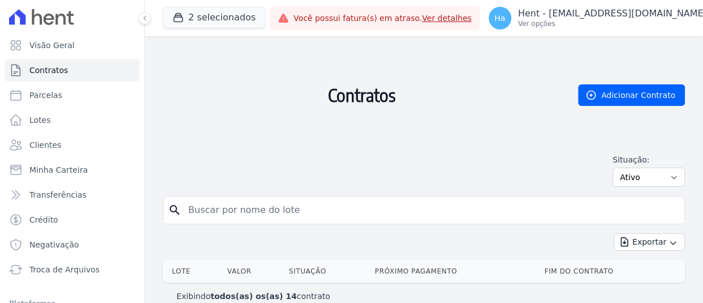
scroll to position [14, 0]
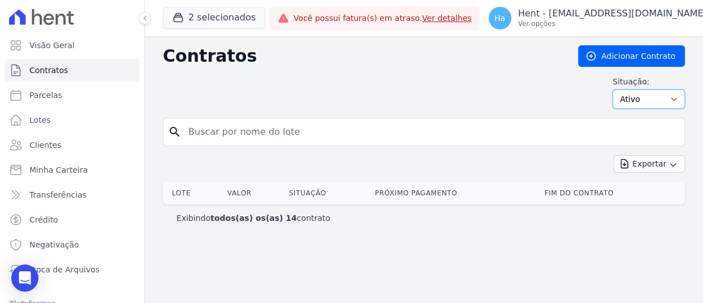
click at [659, 100] on select "Ativo Todos Pausado Distratado Rascunho Expirado Encerrado" at bounding box center [649, 98] width 72 height 19
select select "all"
click at [618, 89] on select "Ativo Todos Pausado Distratado Rascunho Expirado Encerrado" at bounding box center [649, 98] width 72 height 19
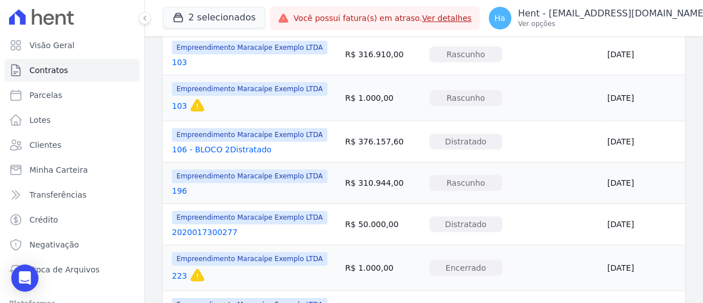
scroll to position [509, 0]
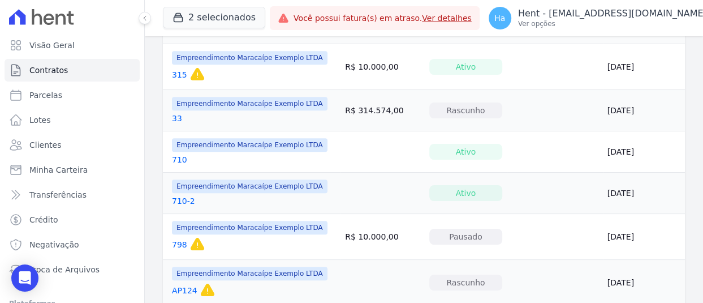
click at [179, 200] on link "710-2" at bounding box center [183, 200] width 23 height 11
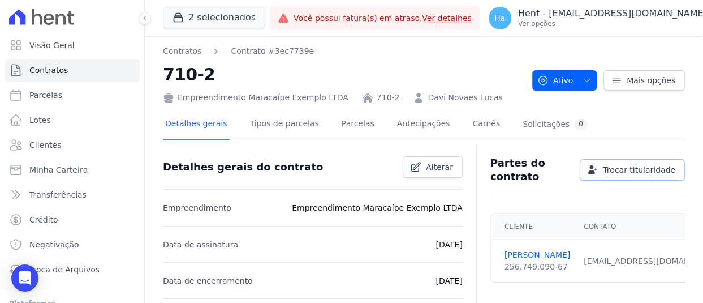
click at [623, 172] on span "Trocar titularidade" at bounding box center [639, 169] width 72 height 11
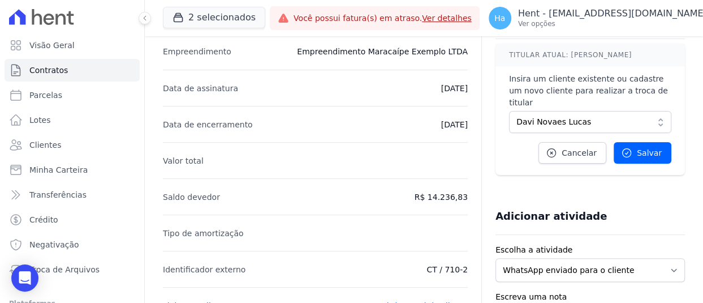
scroll to position [170, 0]
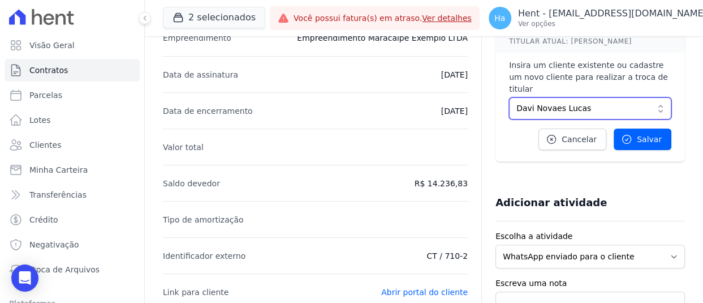
click at [570, 102] on span "Davi Novaes Lucas" at bounding box center [583, 108] width 132 height 12
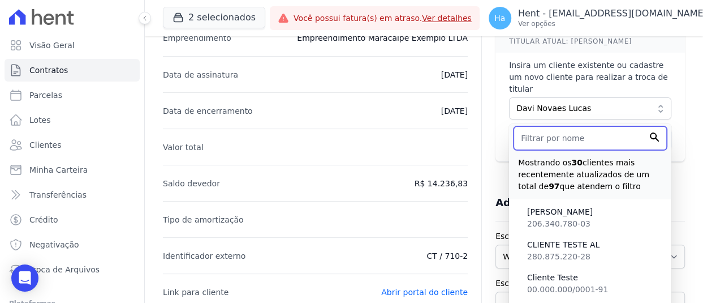
click at [582, 126] on input "text" at bounding box center [590, 138] width 153 height 24
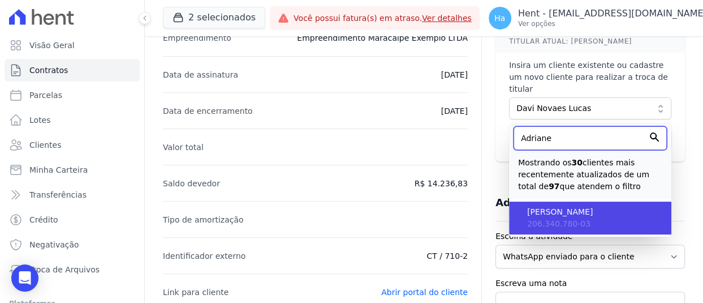
type input "Adriane"
click at [558, 206] on span "[PERSON_NAME]" at bounding box center [594, 212] width 135 height 12
type input "929efe37-376d-4d6a-a493-3634c26d55c2"
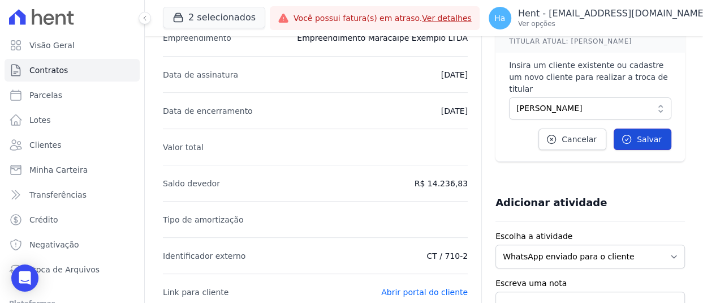
click at [644, 134] on span "Salvar" at bounding box center [649, 139] width 25 height 11
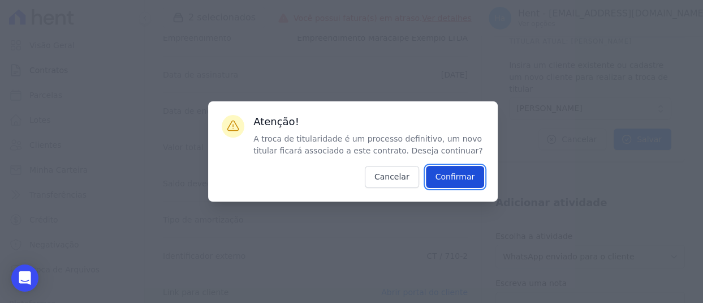
click at [451, 175] on input "Confirmar" at bounding box center [455, 177] width 59 height 22
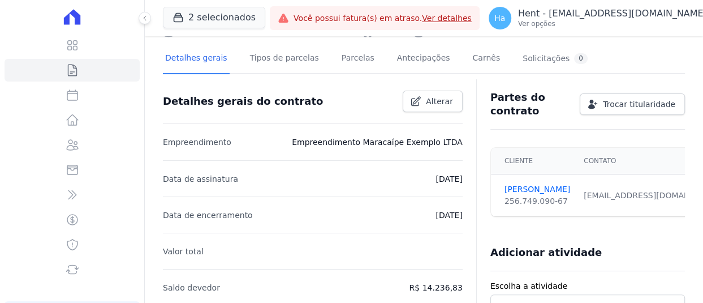
scroll to position [0, 0]
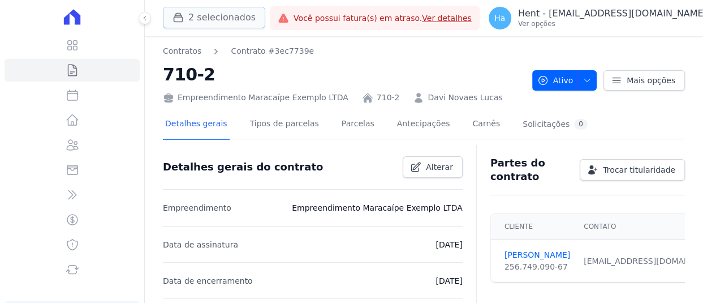
click at [197, 19] on button "2 selecionados" at bounding box center [214, 17] width 102 height 21
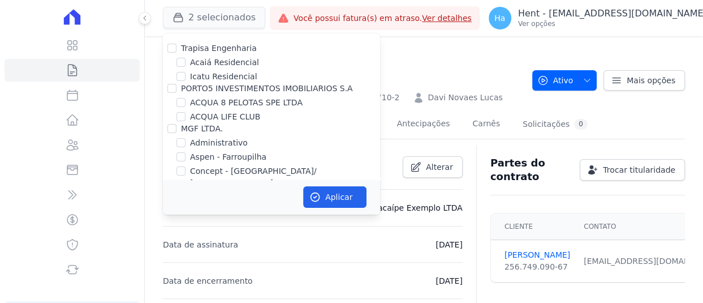
scroll to position [359, 0]
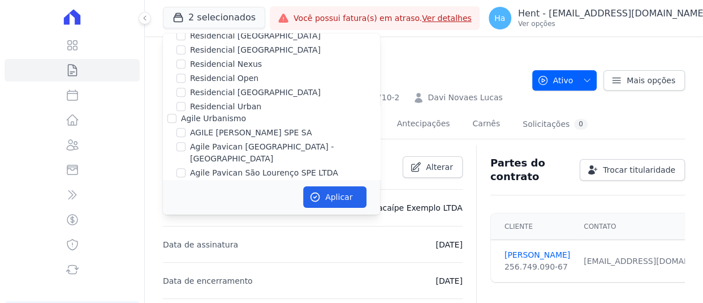
click at [166, 113] on div "Agile Urbanismo" at bounding box center [271, 119] width 217 height 12
click at [175, 114] on input "Agile Urbanismo" at bounding box center [171, 118] width 9 height 9
checkbox input "true"
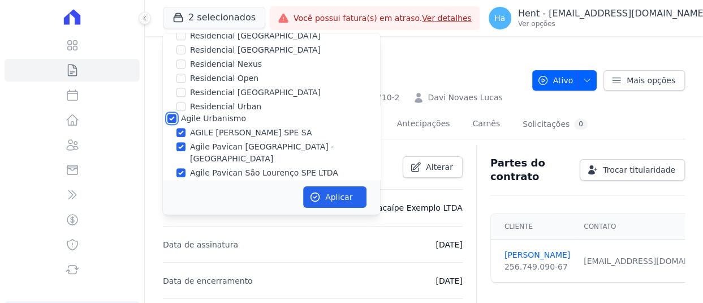
checkbox input "true"
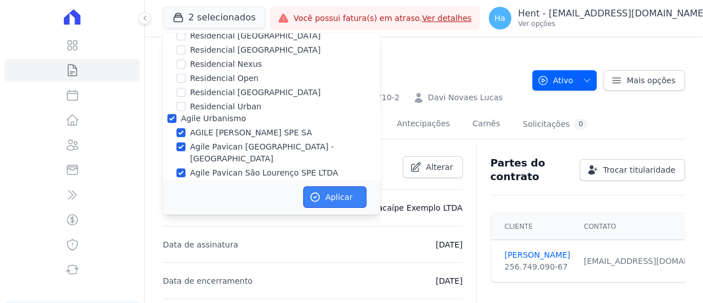
click at [343, 192] on button "Aplicar" at bounding box center [334, 196] width 63 height 21
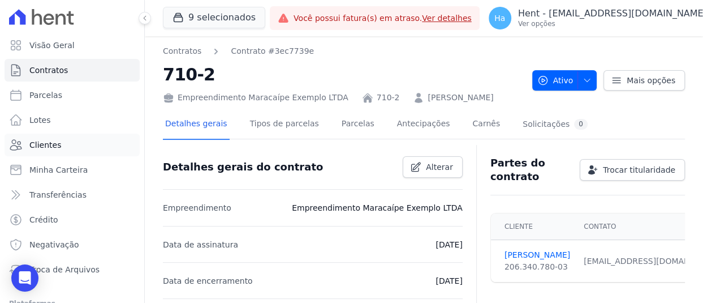
click at [45, 142] on span "Clientes" at bounding box center [45, 144] width 32 height 11
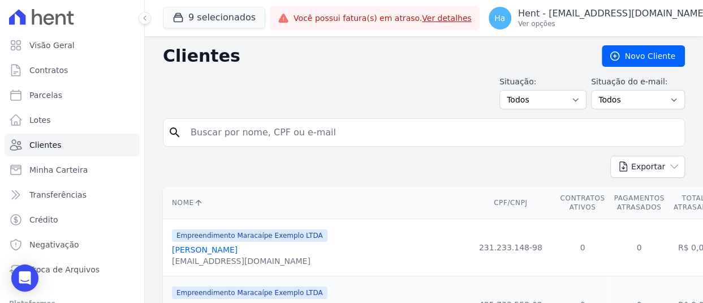
drag, startPoint x: 265, startPoint y: 131, endPoint x: 272, endPoint y: 132, distance: 7.4
click at [265, 131] on input "search" at bounding box center [432, 132] width 496 height 23
type input "odontologia"
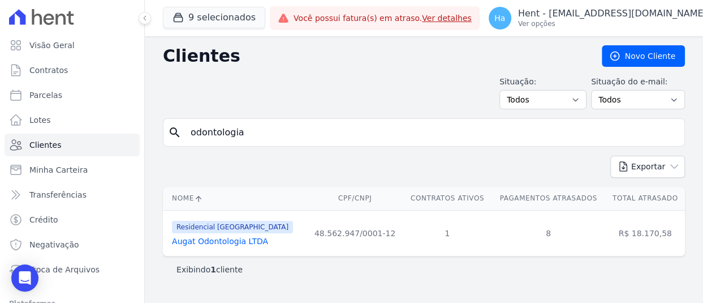
click at [239, 237] on link "Augat Odontologia LTDA" at bounding box center [220, 240] width 96 height 9
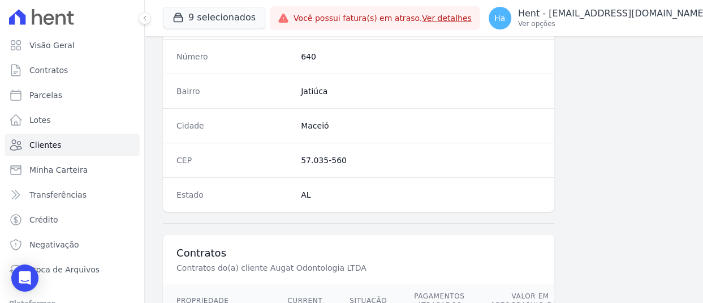
scroll to position [763, 0]
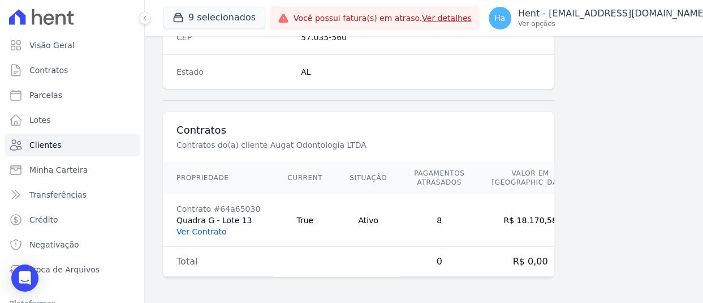
click at [207, 232] on link "Ver Contrato" at bounding box center [202, 231] width 50 height 9
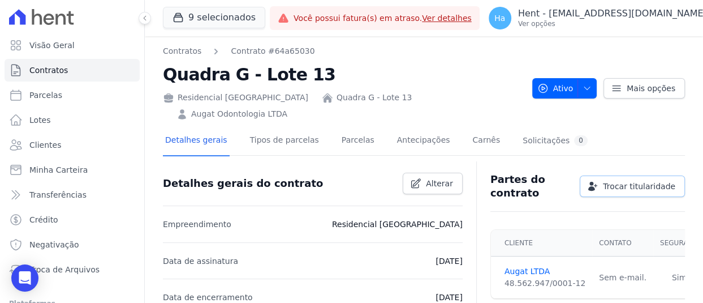
click at [644, 180] on span "Trocar titularidade" at bounding box center [639, 185] width 72 height 11
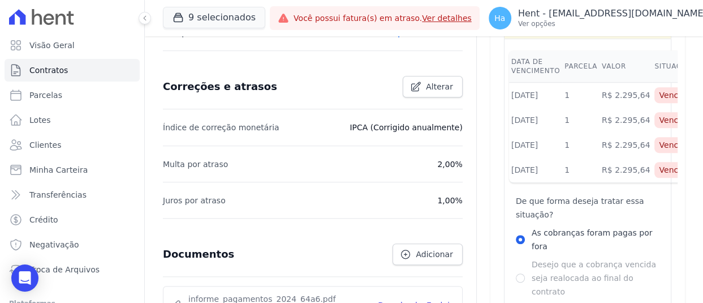
scroll to position [509, 0]
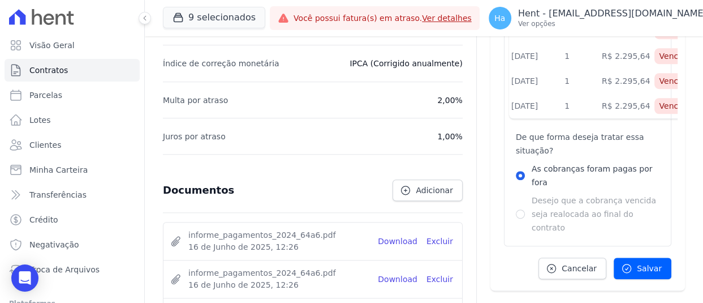
click at [520, 193] on div "Desejo que a cobrança vencida seja realocada ao final do contrato" at bounding box center [588, 213] width 144 height 41
click at [516, 171] on input "As cobranças foram pagas por fora" at bounding box center [520, 175] width 9 height 9
click at [604, 162] on div "As cobranças foram pagas por fora Desejo que a cobrança vencida seja realocada …" at bounding box center [588, 198] width 144 height 72
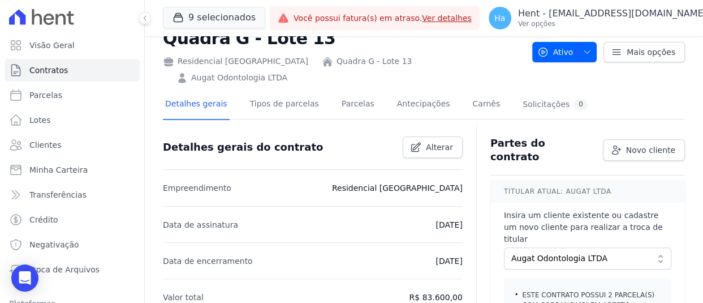
scroll to position [57, 0]
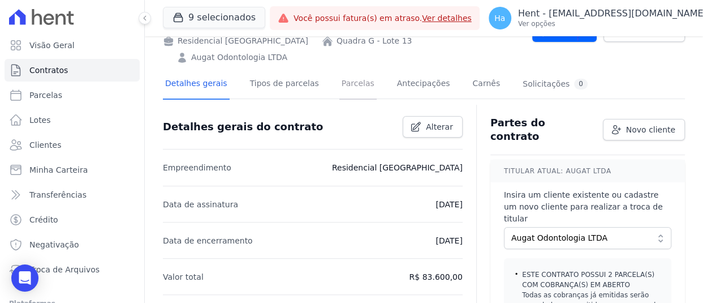
click at [353, 75] on link "Parcelas" at bounding box center [357, 85] width 37 height 30
click at [343, 79] on link "Parcelas" at bounding box center [357, 85] width 37 height 30
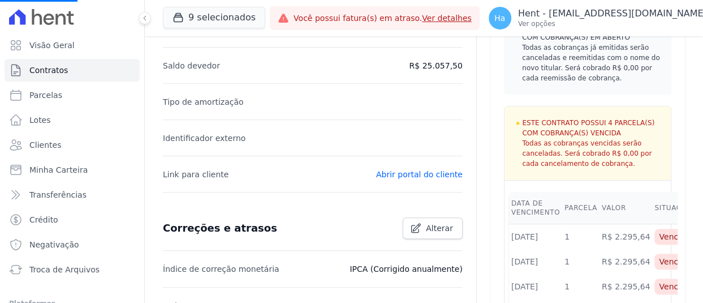
scroll to position [339, 0]
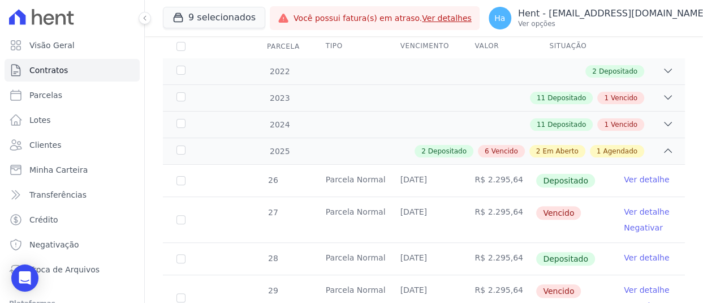
scroll to position [170, 0]
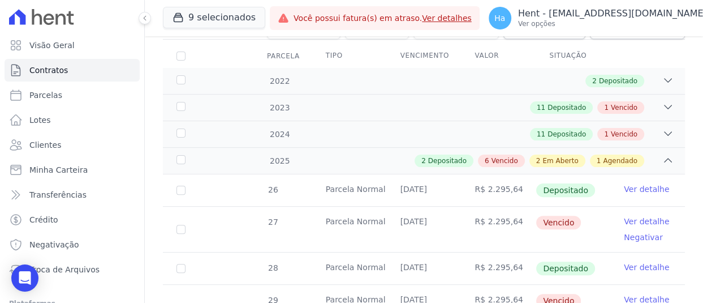
click at [634, 216] on link "Ver detalhe" at bounding box center [646, 221] width 45 height 11
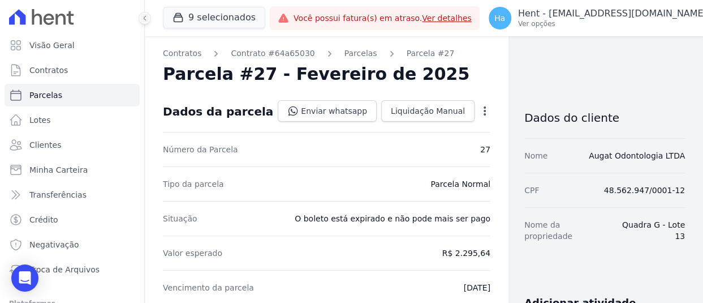
click at [479, 109] on icon "button" at bounding box center [484, 110] width 11 height 11
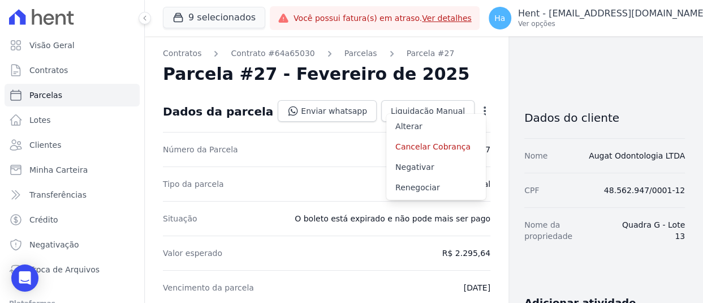
click at [455, 64] on div "Parcela #27 - Fevereiro de 2025" at bounding box center [327, 74] width 328 height 20
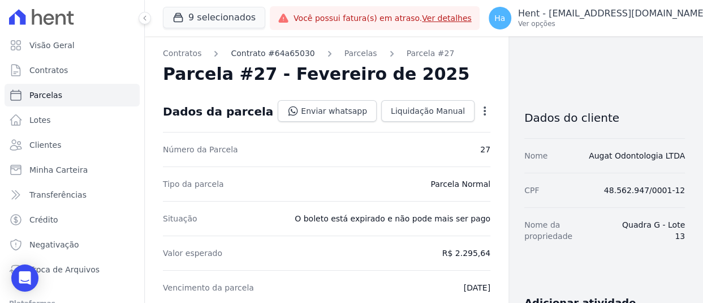
click at [249, 52] on link "Contrato #64a65030" at bounding box center [273, 54] width 84 height 12
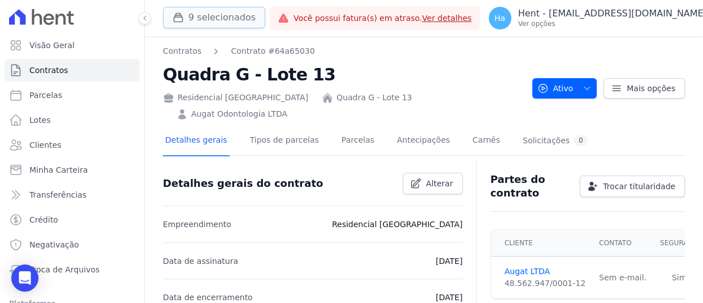
click at [227, 11] on button "9 selecionados" at bounding box center [214, 17] width 102 height 21
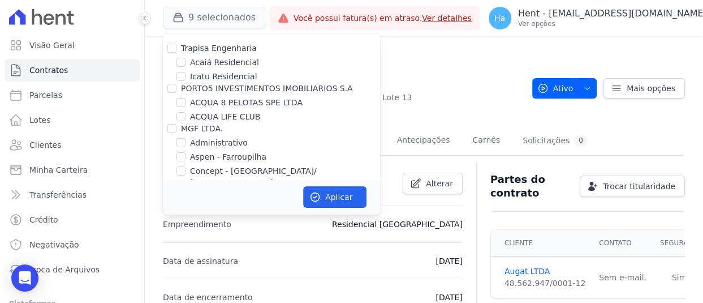
scroll to position [359, 0]
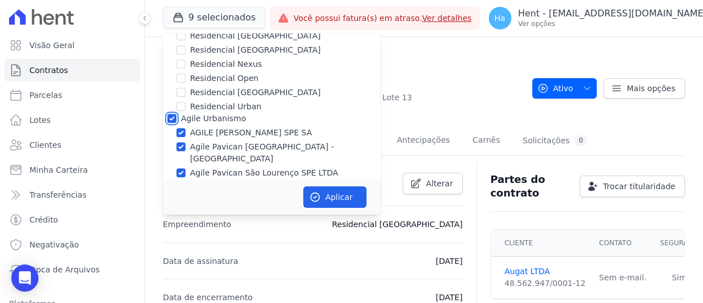
click at [173, 114] on input "Agile Urbanismo" at bounding box center [171, 118] width 9 height 9
checkbox input "false"
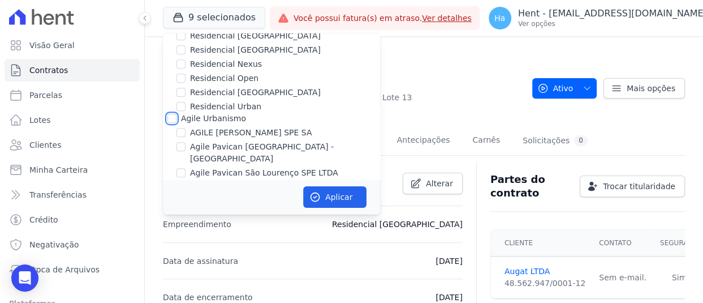
checkbox input "false"
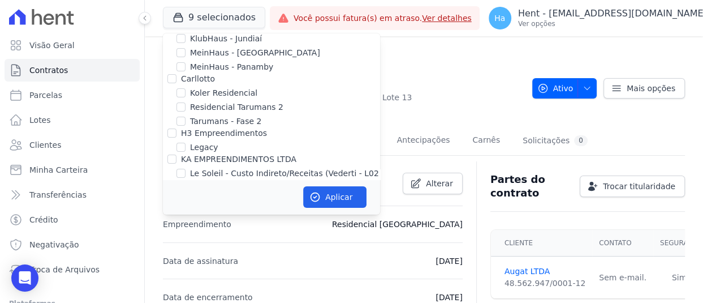
scroll to position [6667, 0]
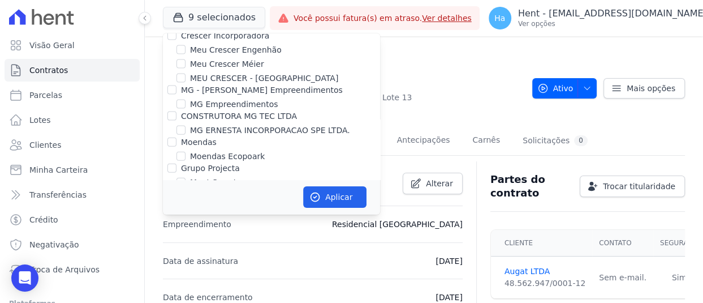
click at [172, 242] on input "Construtora Fontanive" at bounding box center [171, 246] width 9 height 9
checkbox input "true"
click at [342, 191] on button "Aplicar" at bounding box center [334, 196] width 63 height 21
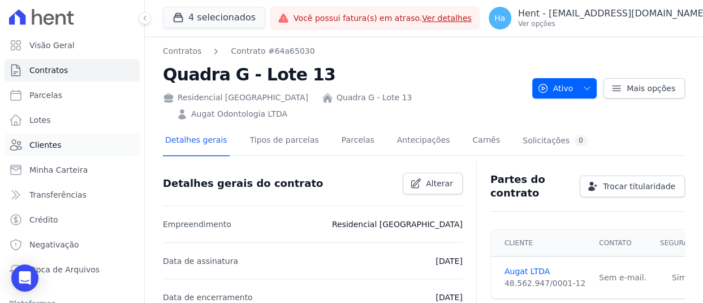
click at [53, 144] on span "Clientes" at bounding box center [45, 144] width 32 height 11
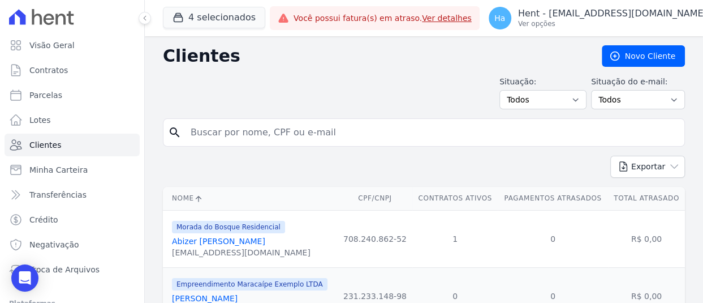
click at [356, 128] on input "search" at bounding box center [432, 132] width 496 height 23
paste input "Henry Javiel"
type input "Henry Javiel"
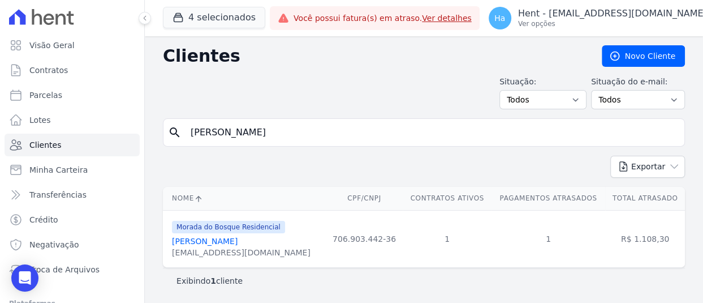
click at [209, 239] on link "Henry Javiel Rivas Hernandez" at bounding box center [205, 240] width 66 height 9
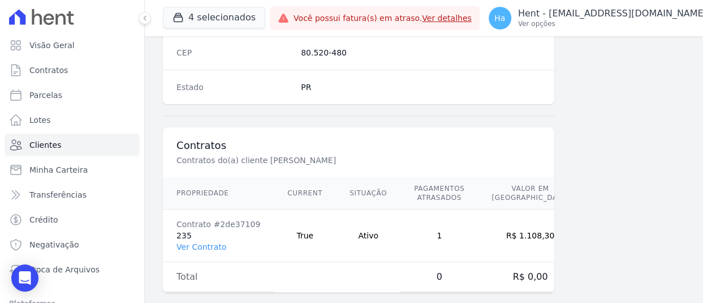
scroll to position [763, 0]
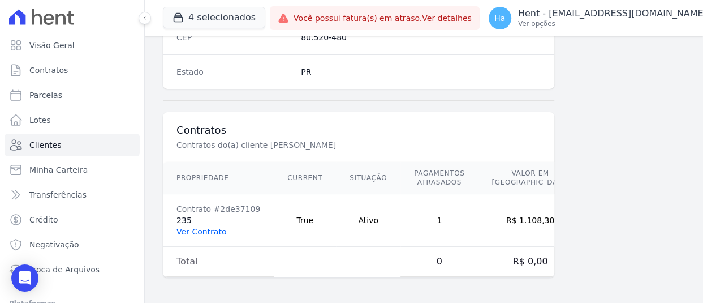
click at [213, 229] on link "Ver Contrato" at bounding box center [202, 231] width 50 height 9
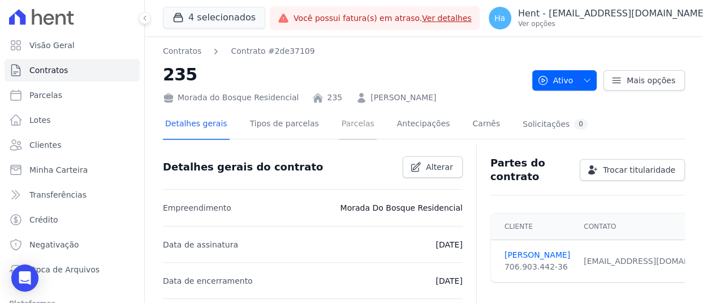
drag, startPoint x: 338, startPoint y: 120, endPoint x: 359, endPoint y: 109, distance: 23.8
click at [339, 120] on link "Parcelas" at bounding box center [357, 125] width 37 height 30
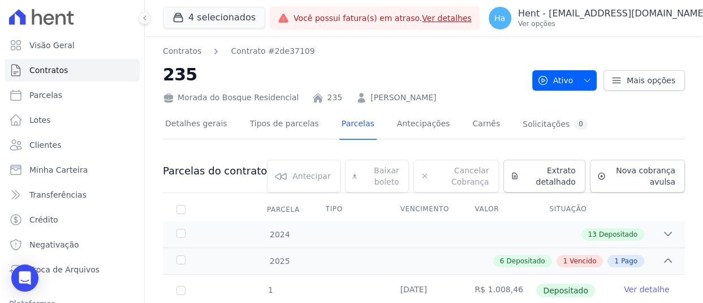
scroll to position [276, 0]
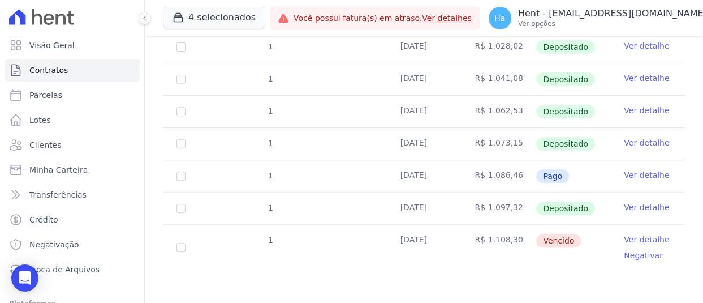
click at [633, 171] on link "Ver detalhe" at bounding box center [646, 174] width 45 height 11
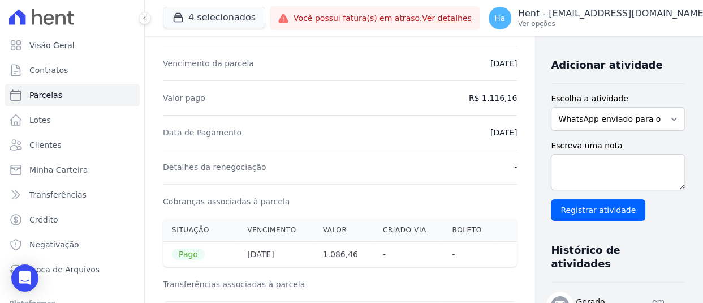
scroll to position [339, 0]
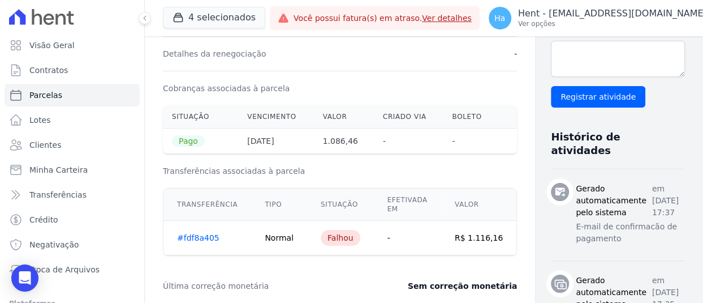
drag, startPoint x: 442, startPoint y: 239, endPoint x: 491, endPoint y: 238, distance: 49.2
click at [491, 238] on td "R$ 1.116,16" at bounding box center [479, 238] width 76 height 35
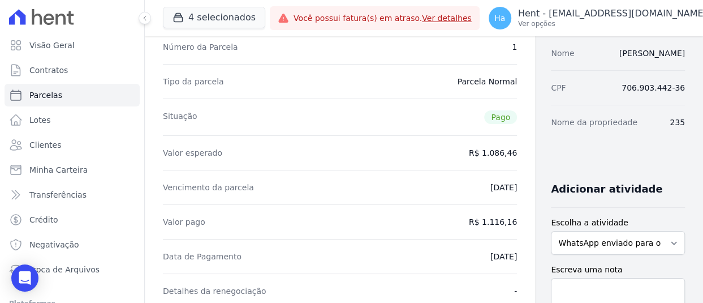
scroll to position [113, 0]
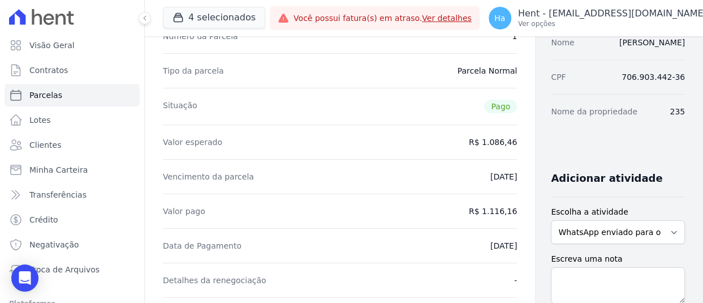
drag, startPoint x: 453, startPoint y: 148, endPoint x: 501, endPoint y: 146, distance: 48.7
drag, startPoint x: 661, startPoint y: 130, endPoint x: 694, endPoint y: 125, distance: 33.7
click at [694, 125] on main "Contratos Contrato #2de37109 Parcelas Parcela #1 Parcela #1 - Junho de 2025 Dad…" at bounding box center [424, 169] width 558 height 266
copy dd "235"
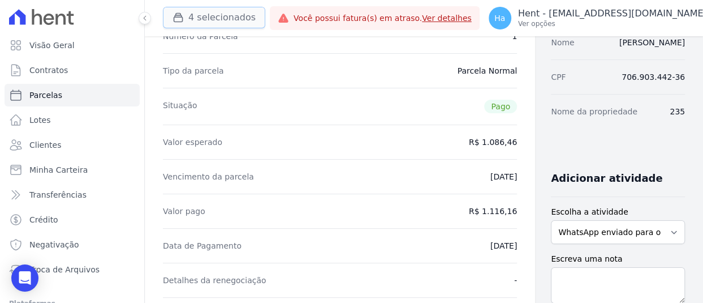
click at [229, 23] on button "4 selecionados" at bounding box center [214, 17] width 102 height 21
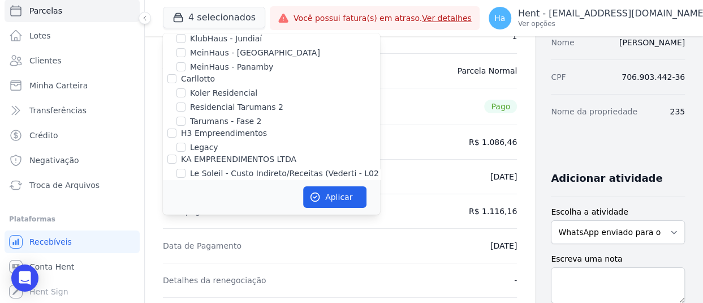
scroll to position [6667, 0]
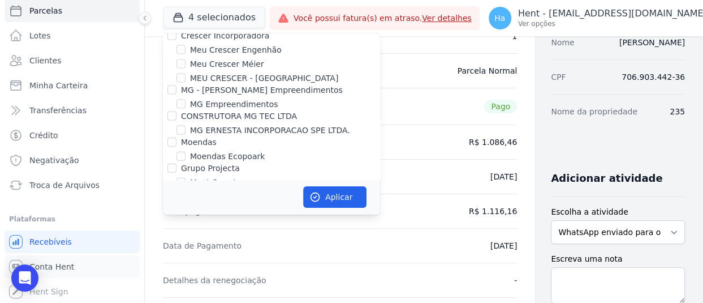
drag, startPoint x: 68, startPoint y: 264, endPoint x: 597, endPoint y: 50, distance: 570.6
click at [68, 264] on span "Conta Hent" at bounding box center [51, 266] width 45 height 11
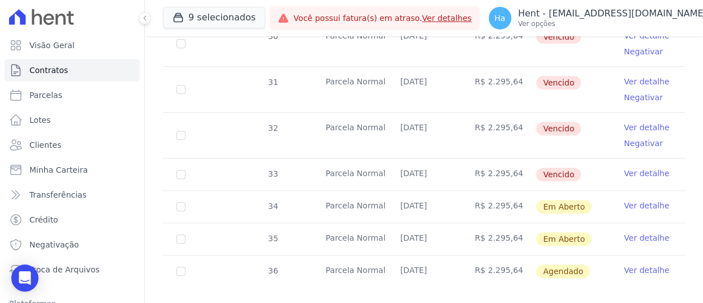
scroll to position [253, 0]
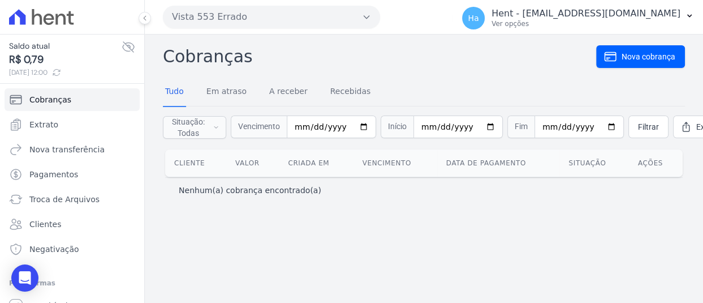
click at [255, 16] on button "Vista 553 Errado" at bounding box center [271, 17] width 217 height 23
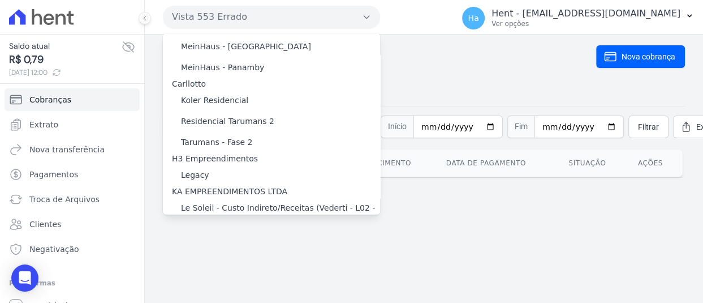
scroll to position [8951, 0]
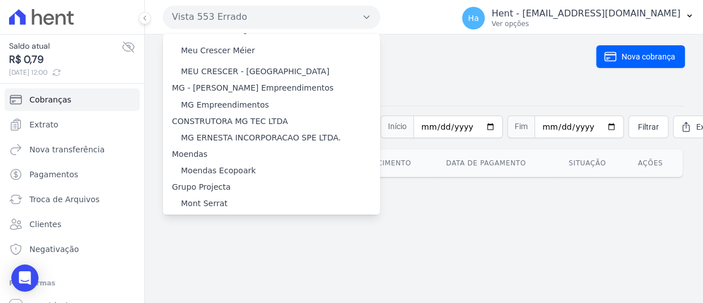
click at [243, 295] on label "Morada do Bosque Residencial" at bounding box center [241, 301] width 121 height 12
click at [0, 0] on input "Morada do Bosque Residencial" at bounding box center [0, 0] width 0 height 0
click at [243, 295] on label "Morada do Bosque Residencial" at bounding box center [241, 301] width 121 height 12
click at [0, 0] on input "Morada do Bosque Residencial" at bounding box center [0, 0] width 0 height 0
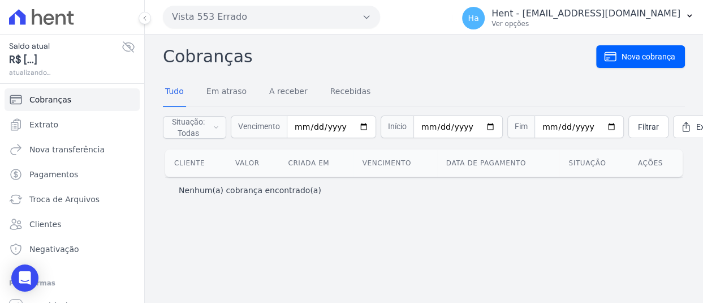
click at [287, 25] on button "Vista 553 Errado" at bounding box center [271, 17] width 217 height 23
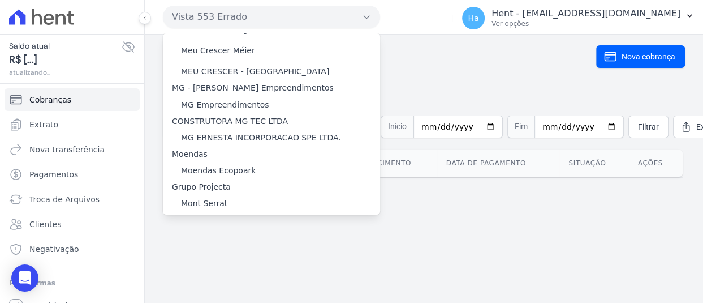
click at [184, 295] on label "Morada do Bosque Residencial" at bounding box center [241, 301] width 121 height 12
click at [0, 0] on input "Morada do Bosque Residencial" at bounding box center [0, 0] width 0 height 0
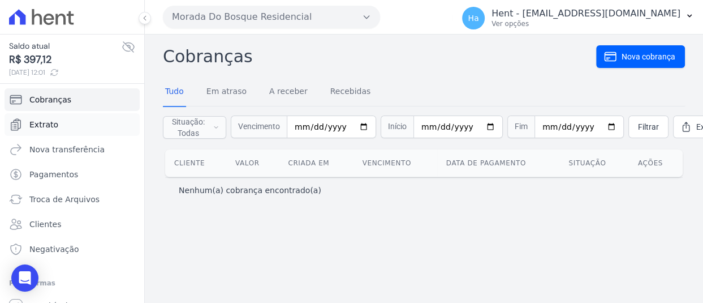
click at [42, 124] on span "Extrato" at bounding box center [43, 124] width 29 height 11
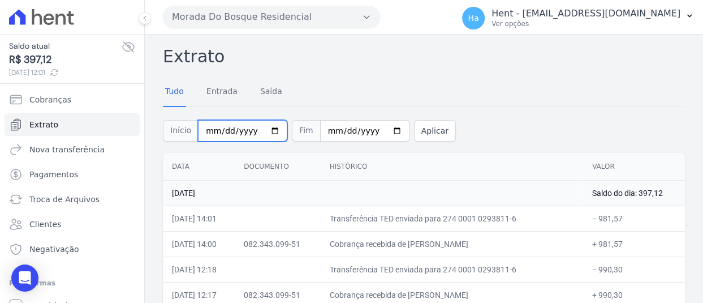
click at [221, 134] on input "[DATE]" at bounding box center [242, 130] width 89 height 21
type input "[DATE]"
click at [435, 132] on button "Aplicar" at bounding box center [435, 130] width 42 height 21
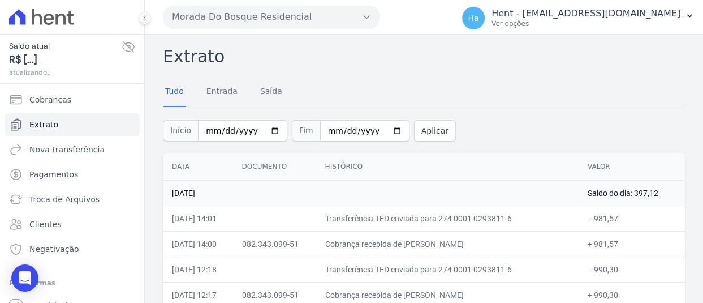
click at [470, 96] on div "Tudo Entrada [GEOGRAPHIC_DATA]" at bounding box center [424, 92] width 522 height 28
click at [220, 130] on input "[DATE]" at bounding box center [242, 130] width 89 height 21
type input "[DATE]"
click at [414, 125] on button "Aplicar" at bounding box center [435, 130] width 42 height 21
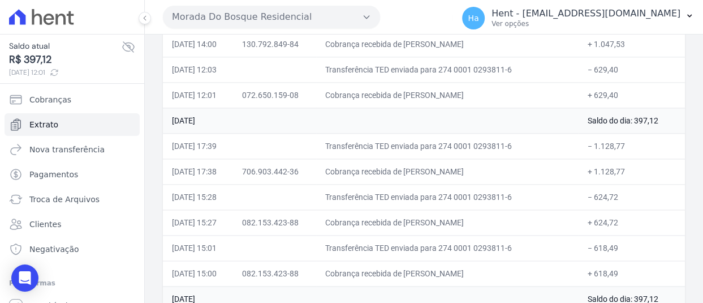
scroll to position [3097, 0]
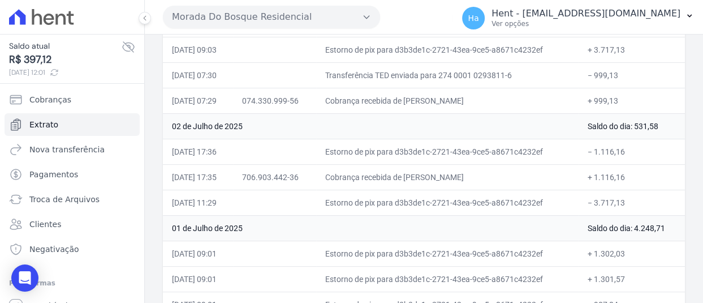
click at [608, 164] on td "+ 1.116,16" at bounding box center [632, 176] width 106 height 25
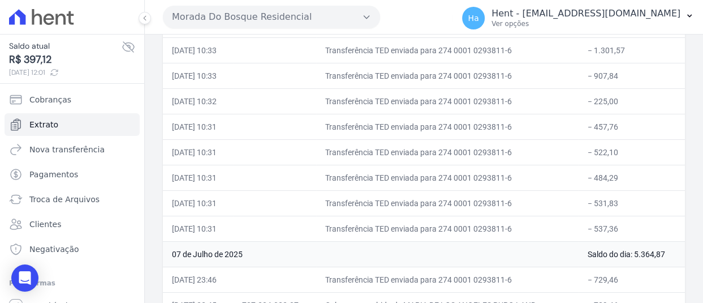
scroll to position [2361, 0]
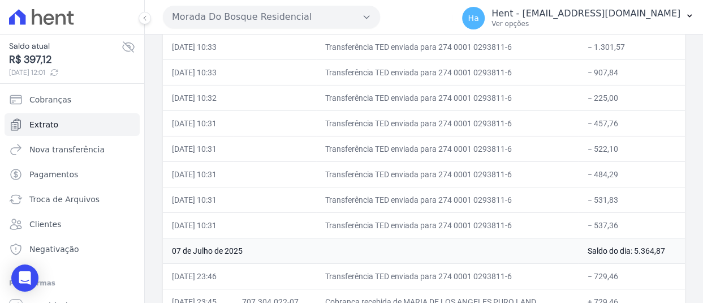
drag, startPoint x: 663, startPoint y: 243, endPoint x: 633, endPoint y: 246, distance: 29.6
click at [633, 246] on td "Saldo do dia: 5.364,87" at bounding box center [632, 250] width 106 height 25
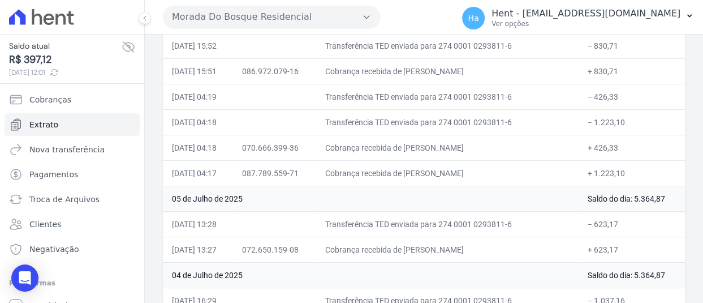
scroll to position [2644, 0]
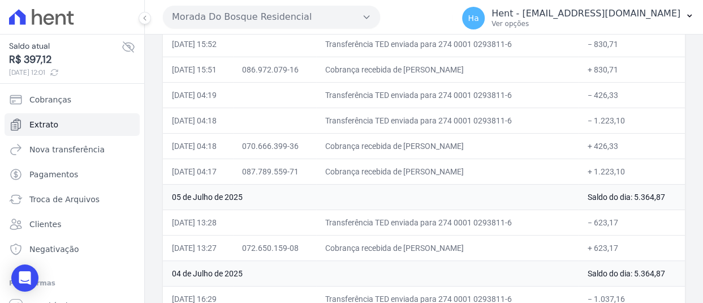
click at [626, 122] on td "− 1.223,10" at bounding box center [632, 119] width 106 height 25
drag, startPoint x: 628, startPoint y: 118, endPoint x: 585, endPoint y: 124, distance: 43.4
click at [585, 124] on td "− 1.223,10" at bounding box center [632, 119] width 106 height 25
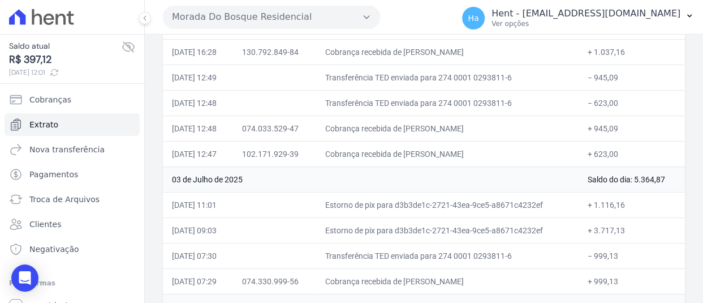
scroll to position [2927, 0]
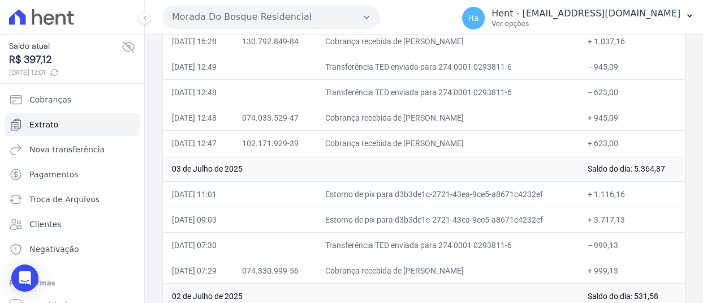
drag, startPoint x: 628, startPoint y: 184, endPoint x: 583, endPoint y: 188, distance: 44.9
click at [583, 188] on td "+ 1.116,16" at bounding box center [632, 193] width 106 height 25
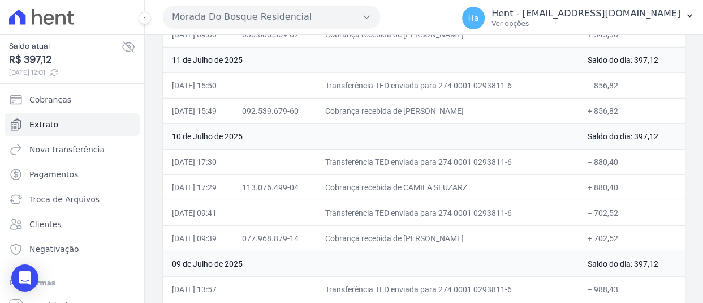
scroll to position [2022, 0]
